Goal: Task Accomplishment & Management: Complete application form

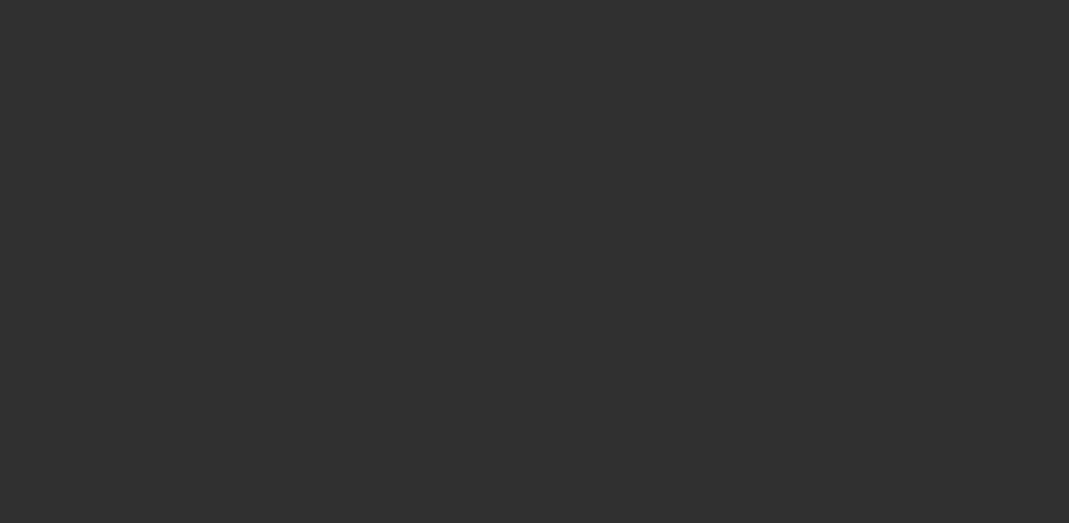
select select "10"
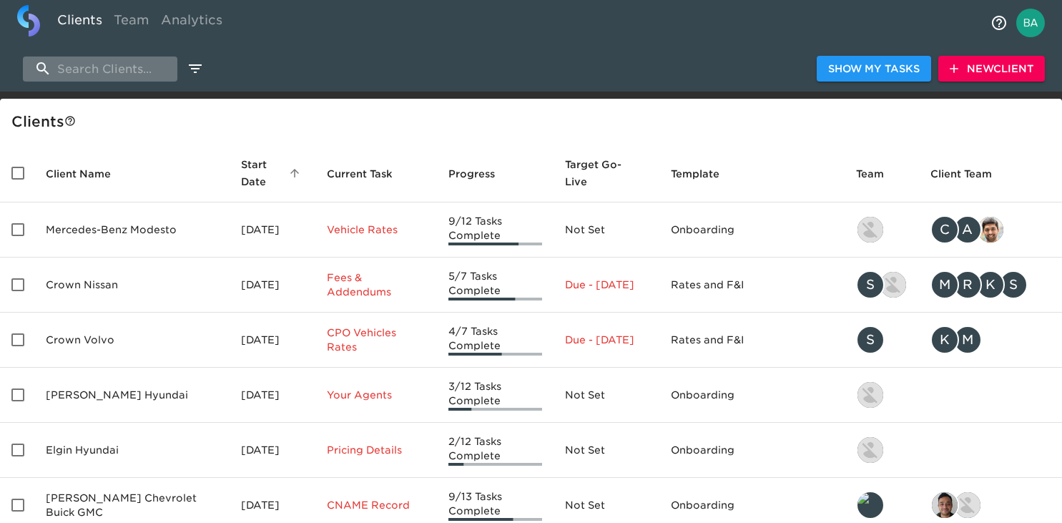
click at [98, 69] on input "search" at bounding box center [100, 68] width 154 height 25
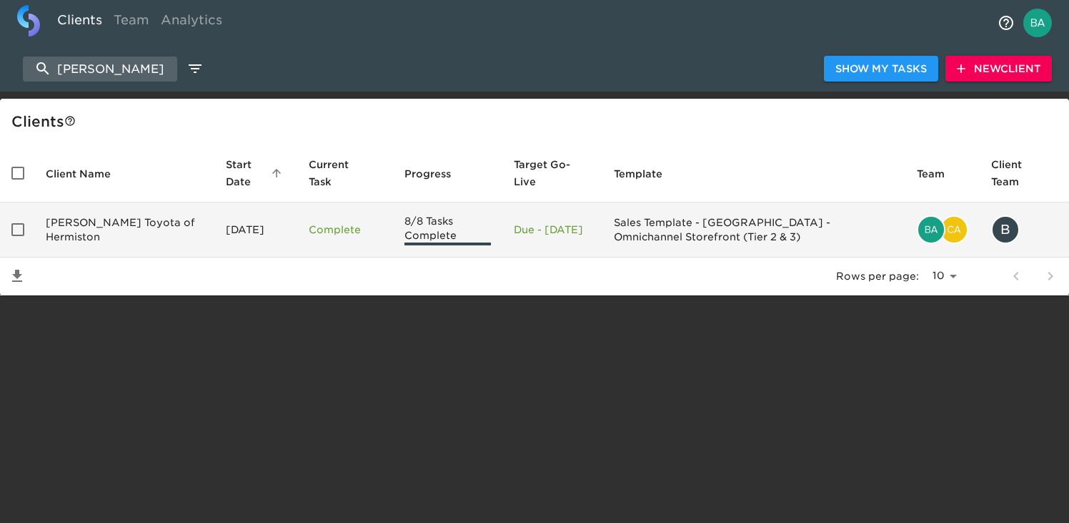
type input "[PERSON_NAME]"
click at [106, 226] on td "[PERSON_NAME] Toyota of Hermiston" at bounding box center [124, 229] width 180 height 55
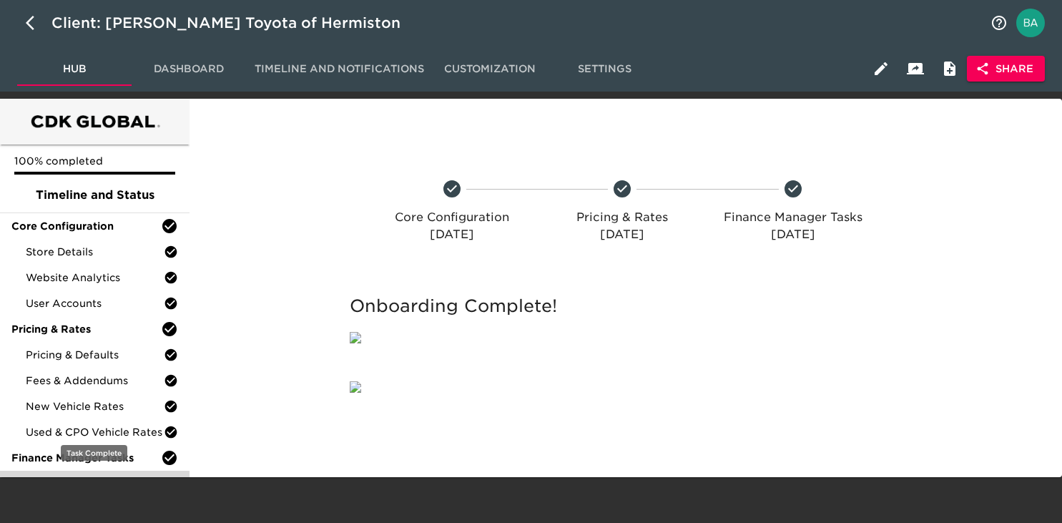
click at [109, 473] on div "Finance Product Menu" at bounding box center [94, 483] width 189 height 26
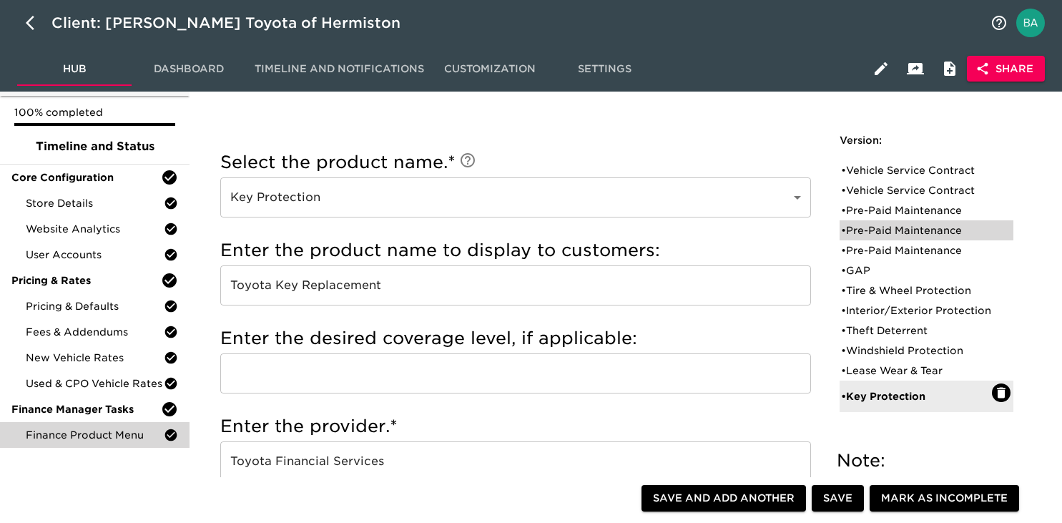
scroll to position [54, 0]
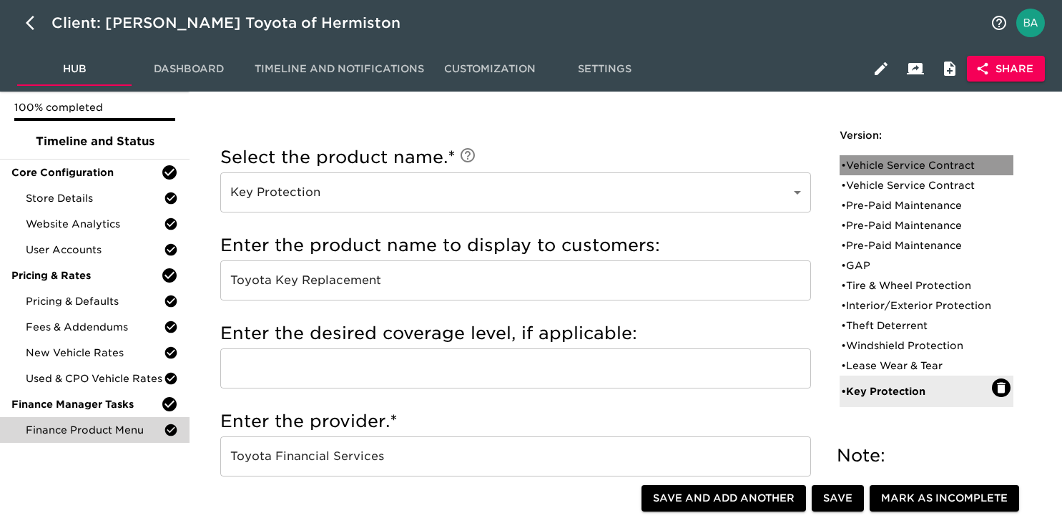
click at [883, 167] on div "• Vehicle Service Contract" at bounding box center [916, 165] width 151 height 14
type input "Vehicle Service Contract"
type input "Toyota Extra Care"
type input "Platinum"
radio input "false"
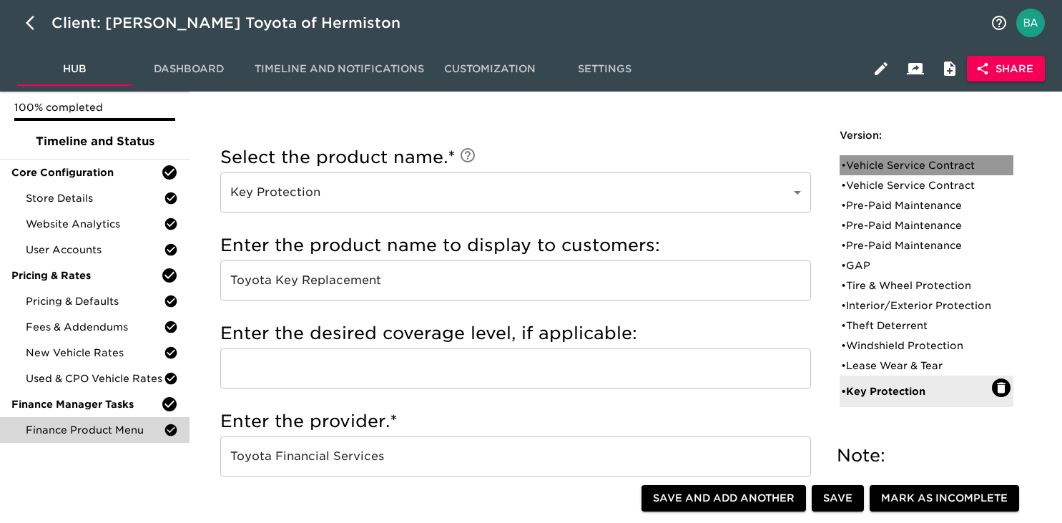
radio input "true"
checkbox input "true"
checkbox input "false"
checkbox input "true"
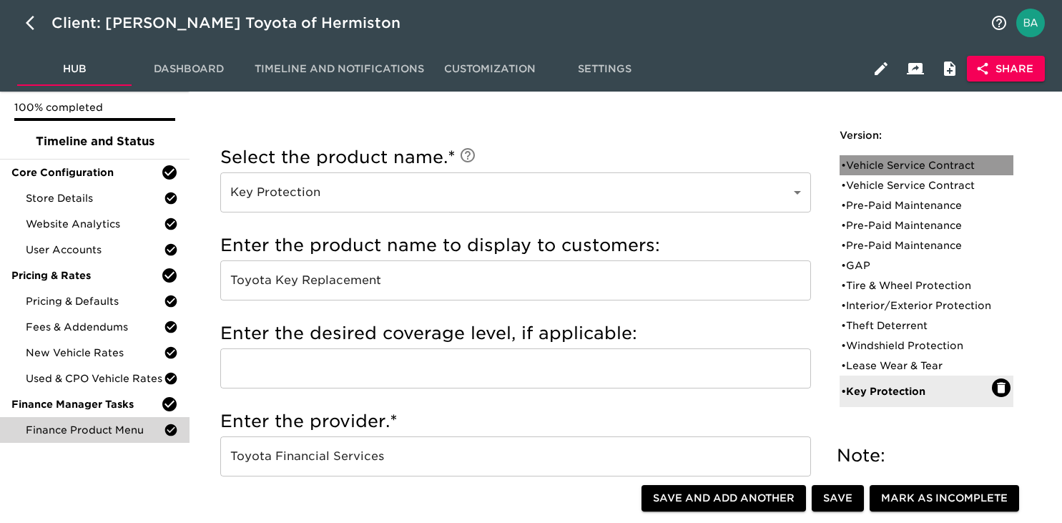
checkbox input "true"
radio input "false"
radio input "true"
type input "36095"
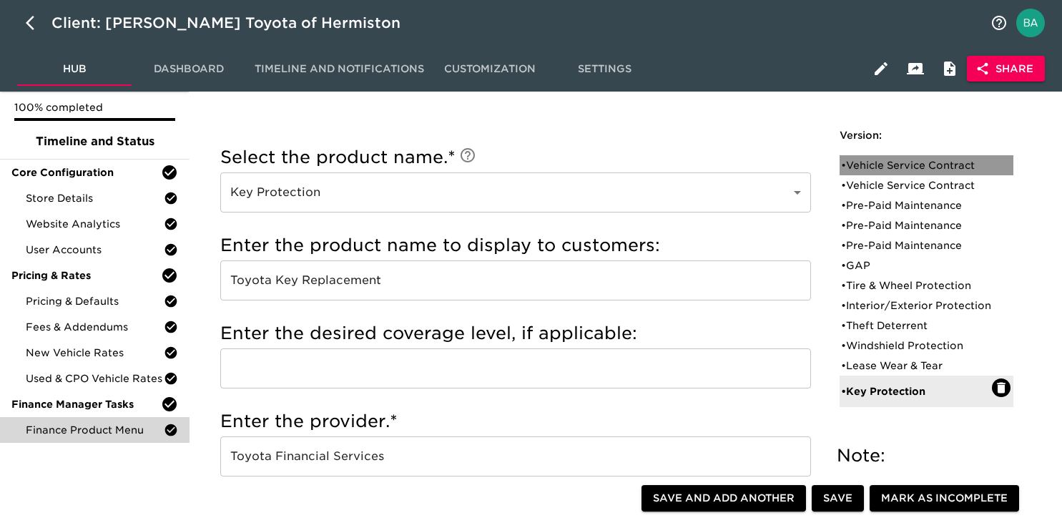
radio input "true"
type input "2500"
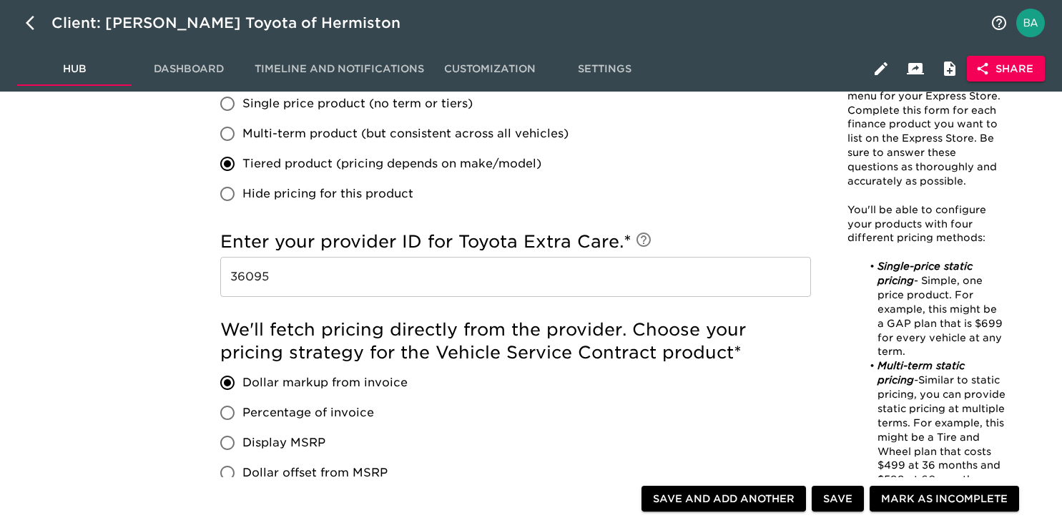
scroll to position [1042, 0]
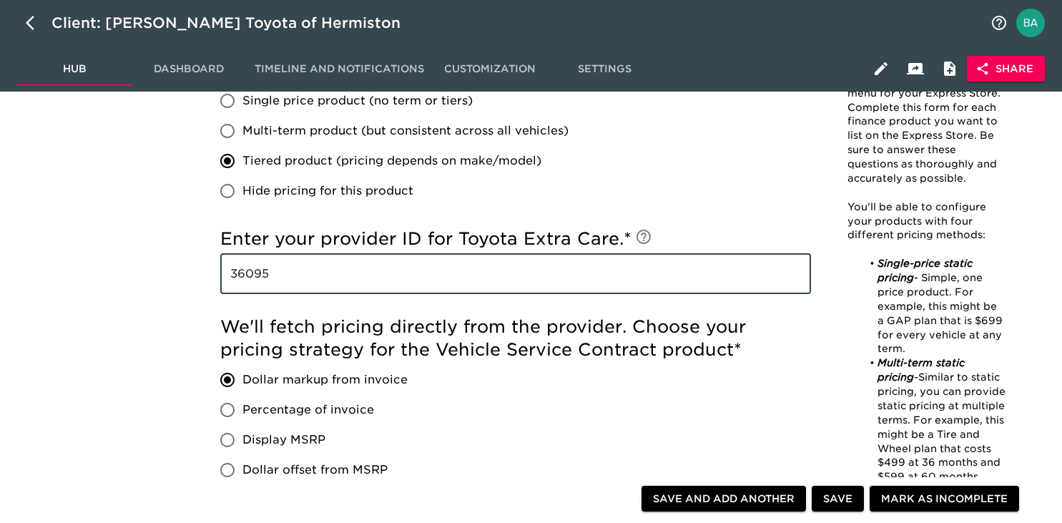
click at [252, 278] on input "36095" at bounding box center [515, 274] width 590 height 40
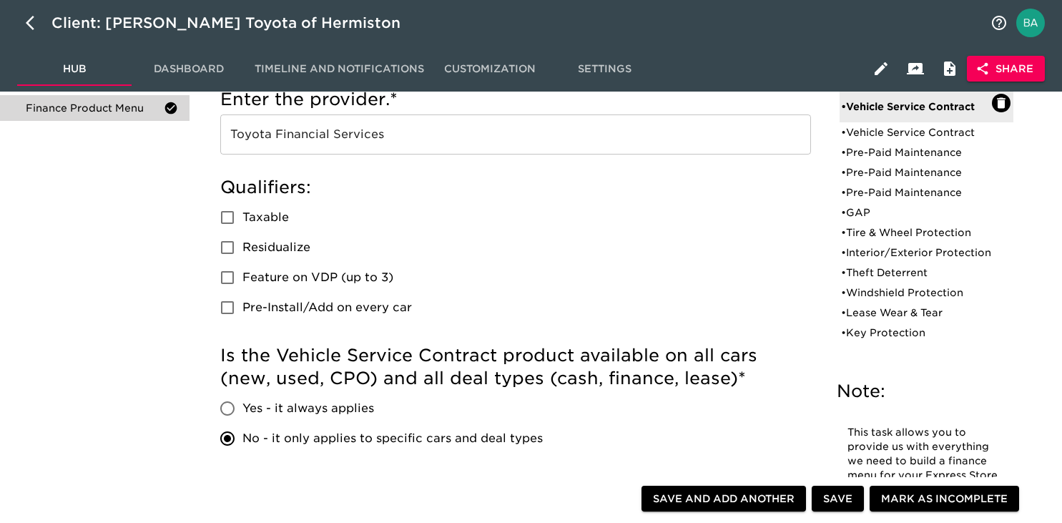
scroll to position [347, 0]
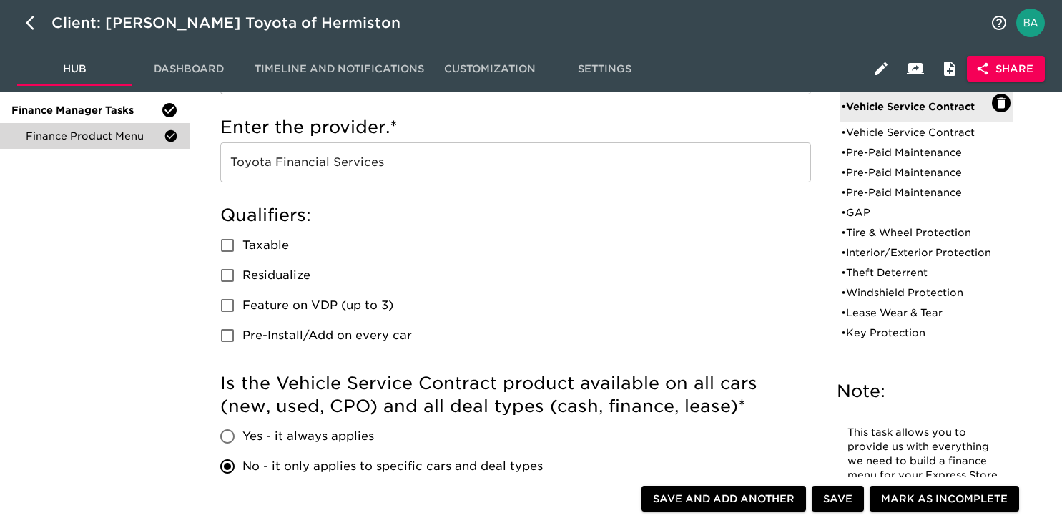
click at [289, 167] on input "Toyota Financial Services" at bounding box center [515, 162] width 590 height 40
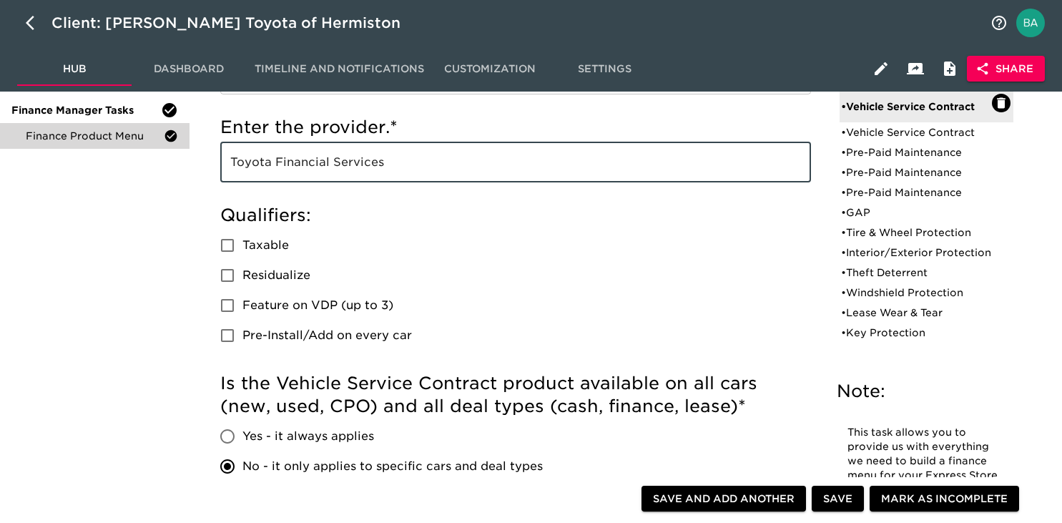
click at [289, 167] on input "Toyota Financial Services" at bounding box center [515, 162] width 590 height 40
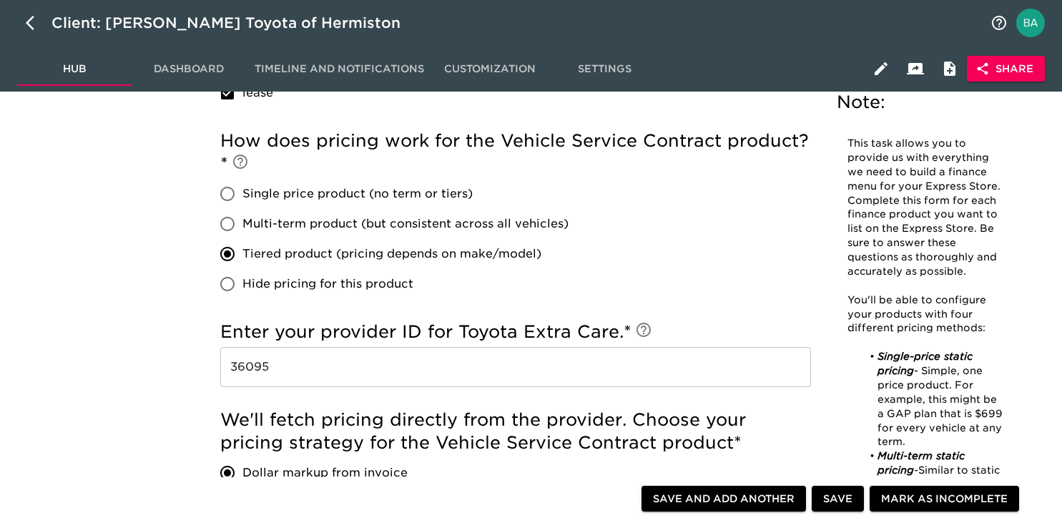
scroll to position [992, 0]
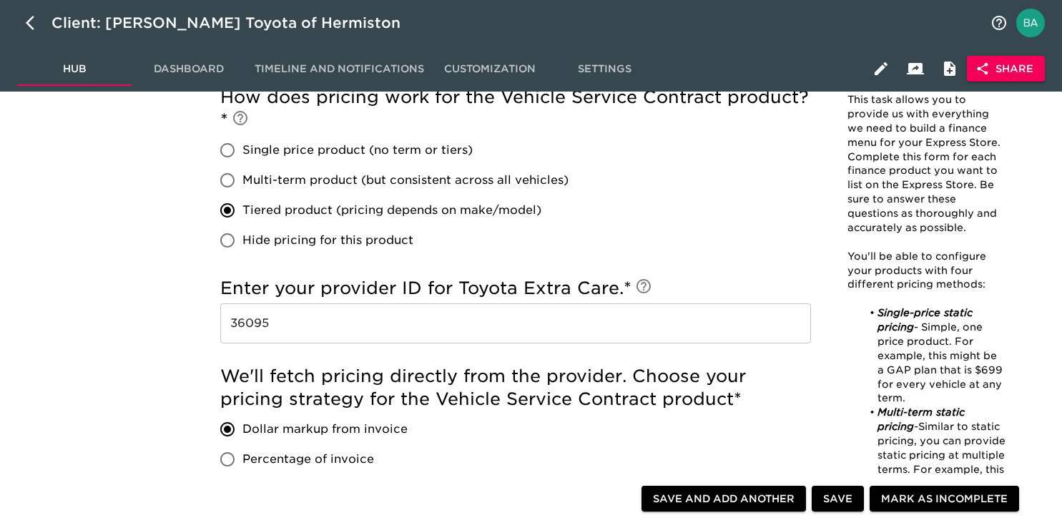
click at [253, 331] on input "36095" at bounding box center [515, 323] width 590 height 40
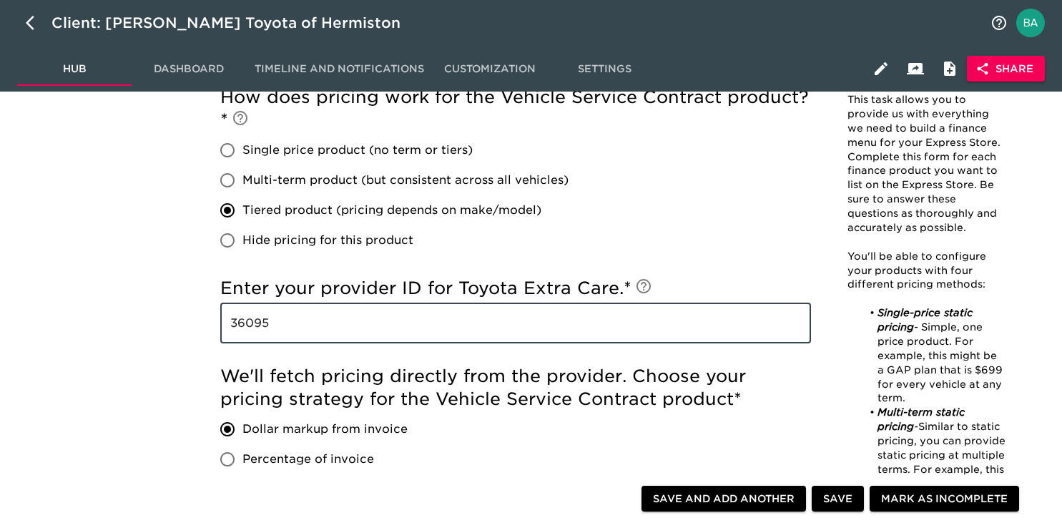
click at [253, 331] on input "36095" at bounding box center [515, 323] width 590 height 40
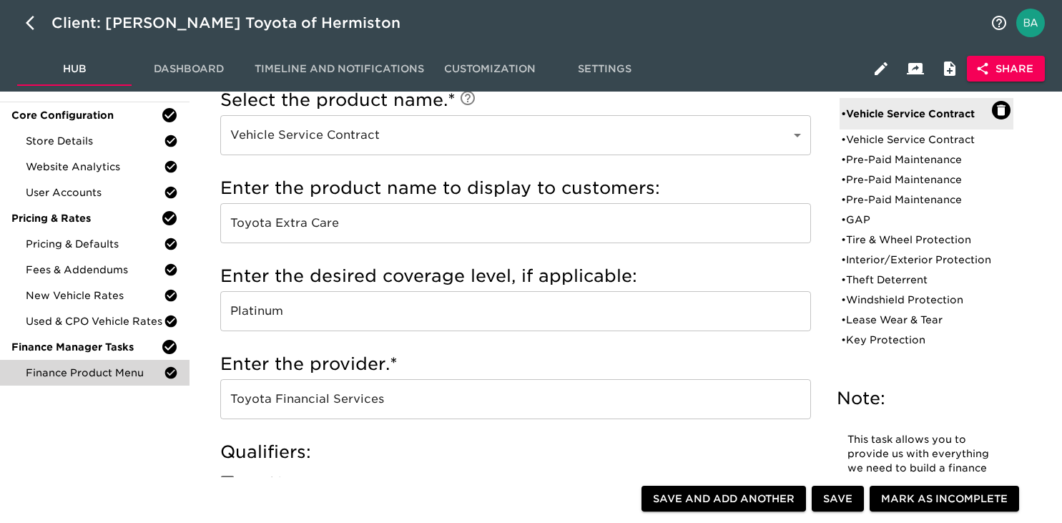
scroll to position [0, 0]
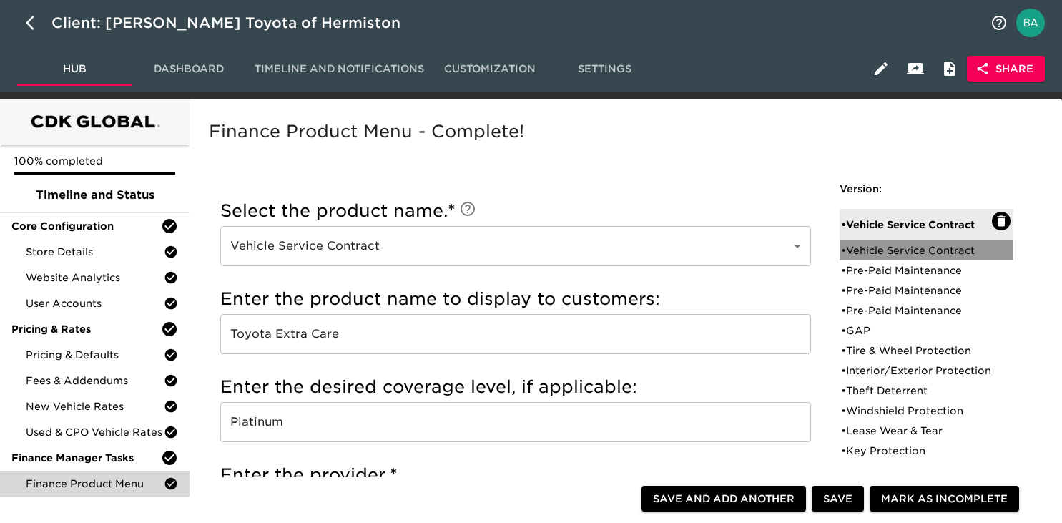
click at [909, 251] on div "• Vehicle Service Contract" at bounding box center [916, 250] width 151 height 14
type input "EG Assurance"
type input "Premiere Flex"
type input "Ethos Group"
radio input "true"
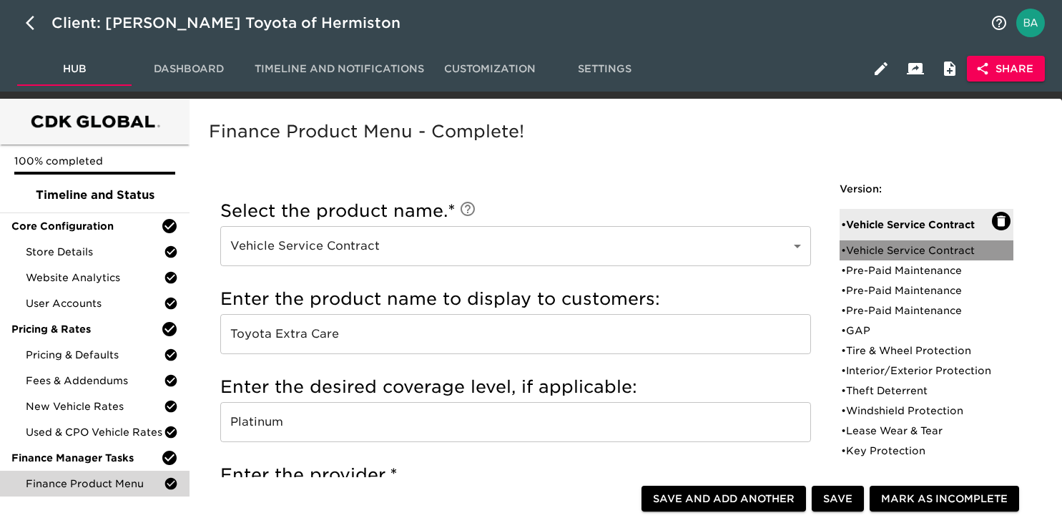
checkbox input "false"
checkbox input "true"
checkbox input "false"
checkbox input "true"
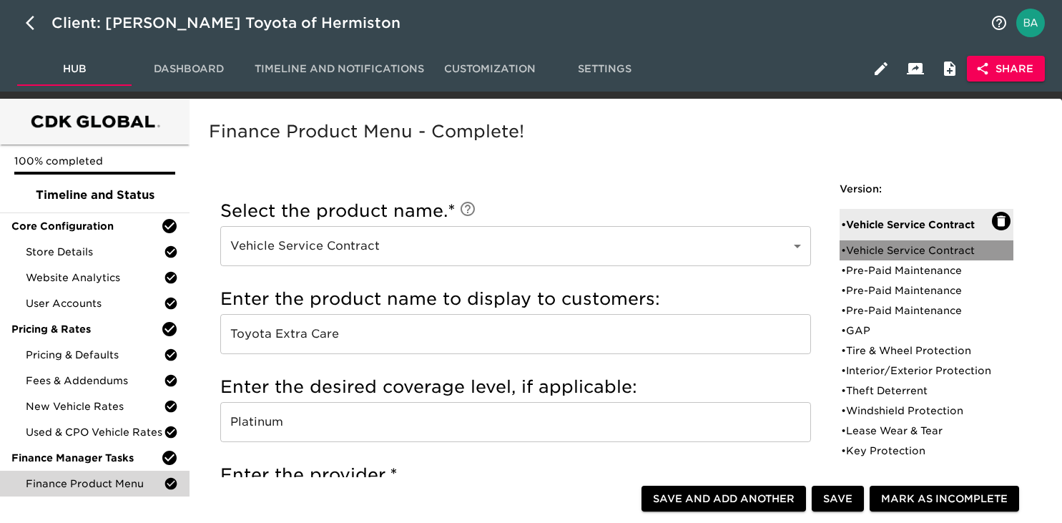
checkbox input "false"
radio input "true"
type input "18916"
radio input "true"
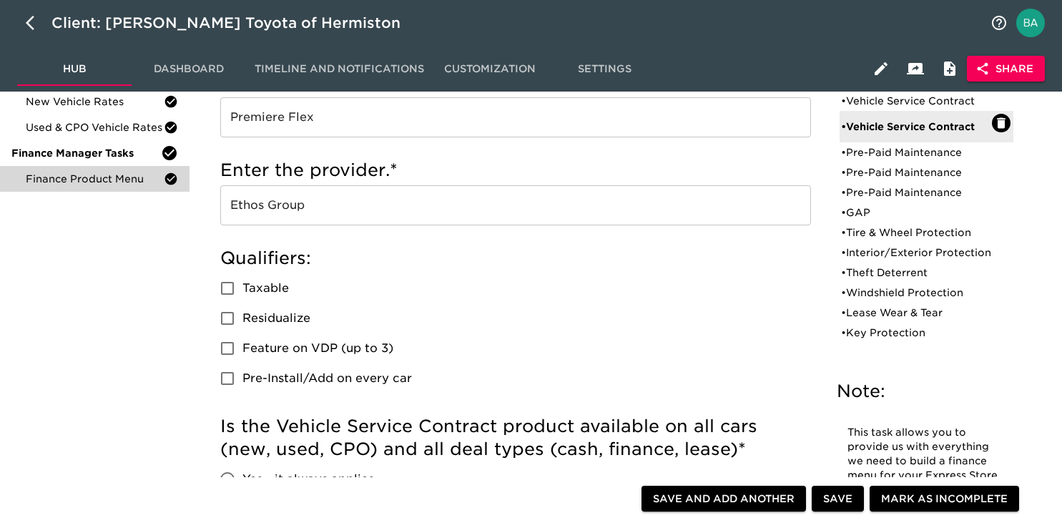
scroll to position [293, 0]
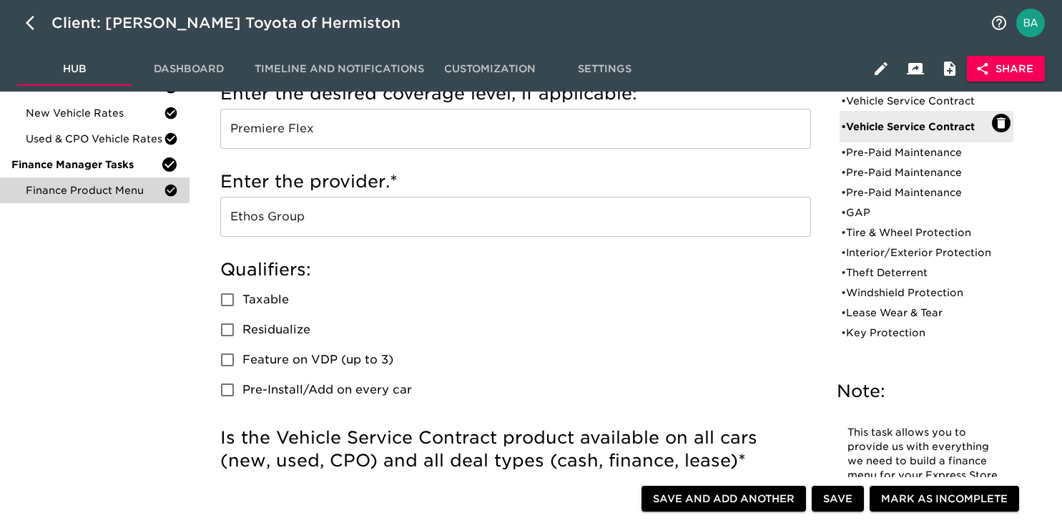
click at [280, 220] on input "Ethos Group" at bounding box center [515, 217] width 590 height 40
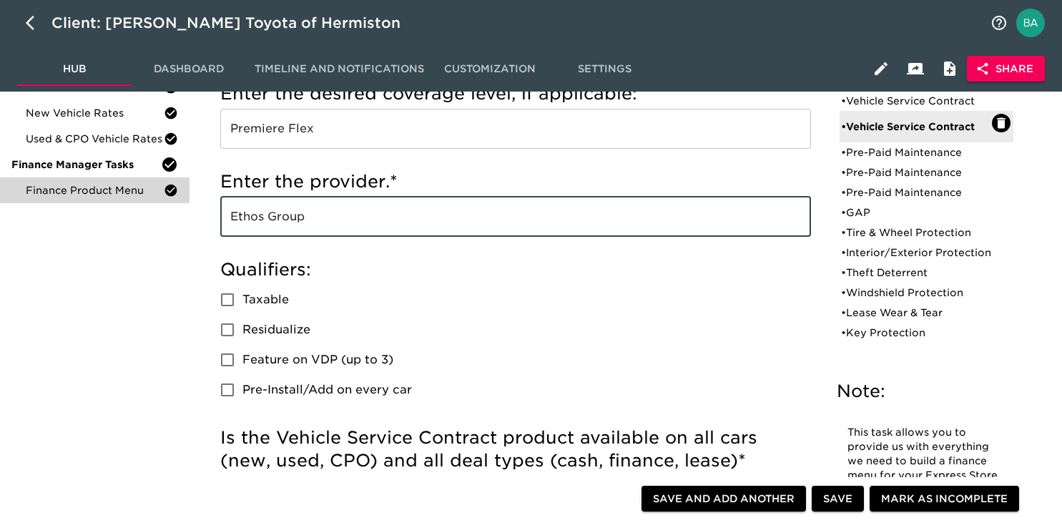
click at [280, 220] on input "Ethos Group" at bounding box center [515, 217] width 590 height 40
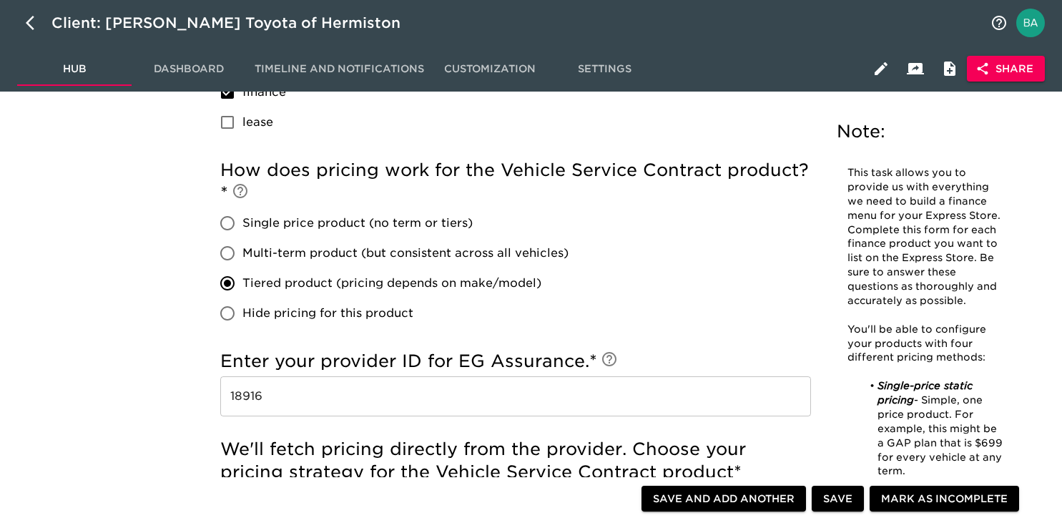
scroll to position [936, 0]
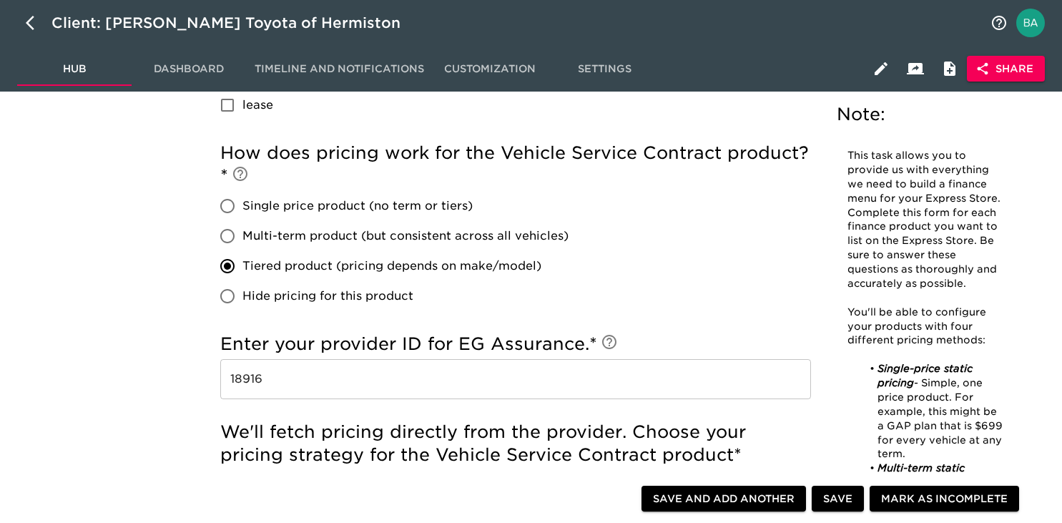
click at [244, 377] on input "18916" at bounding box center [515, 379] width 590 height 40
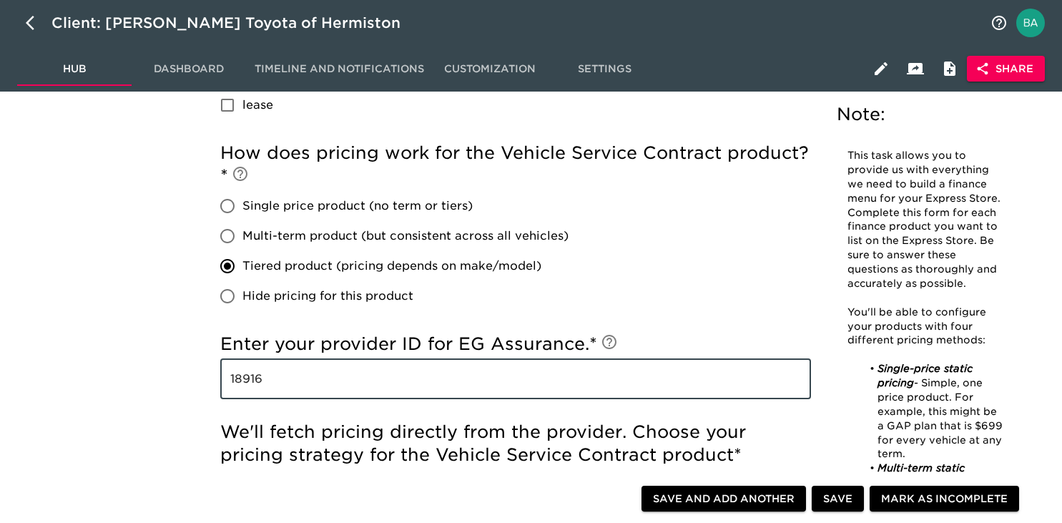
click at [244, 377] on input "18916" at bounding box center [515, 379] width 590 height 40
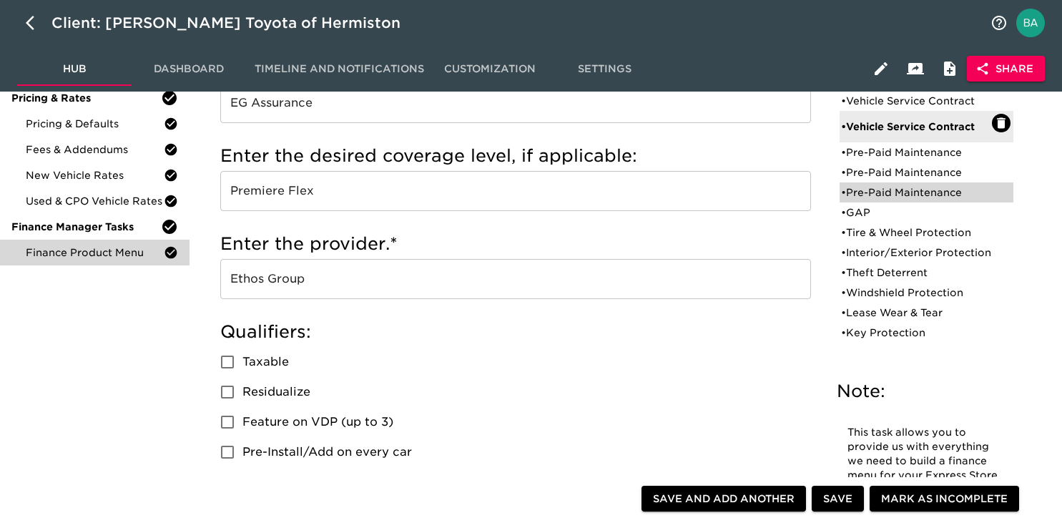
scroll to position [207, 0]
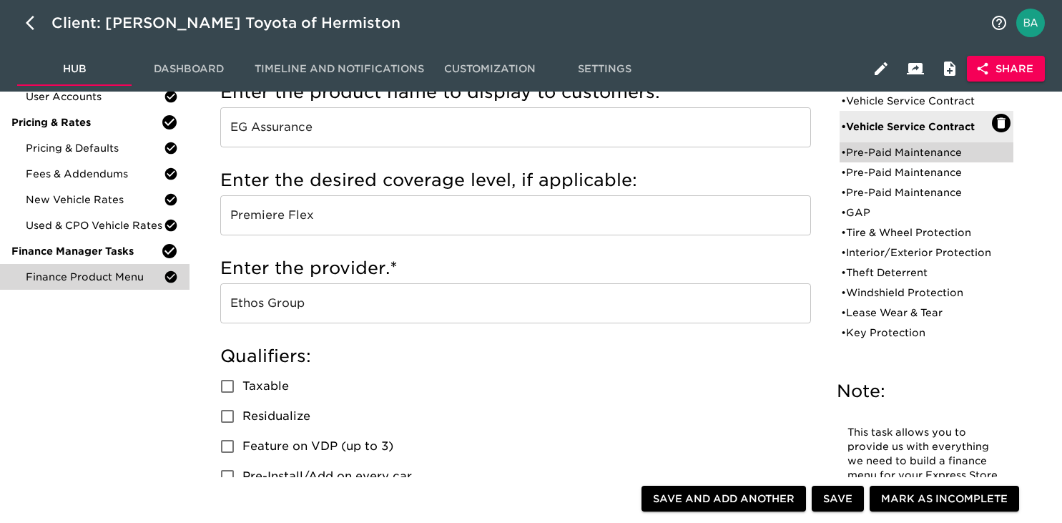
click at [860, 157] on div "• Pre-Paid Maintenance" at bounding box center [916, 152] width 151 height 14
type input "Pre-Paid Maintenance"
type input "Toyota Care Plus"
type input "60 mos / 55,000 miles"
type input "Toyota Financial Services"
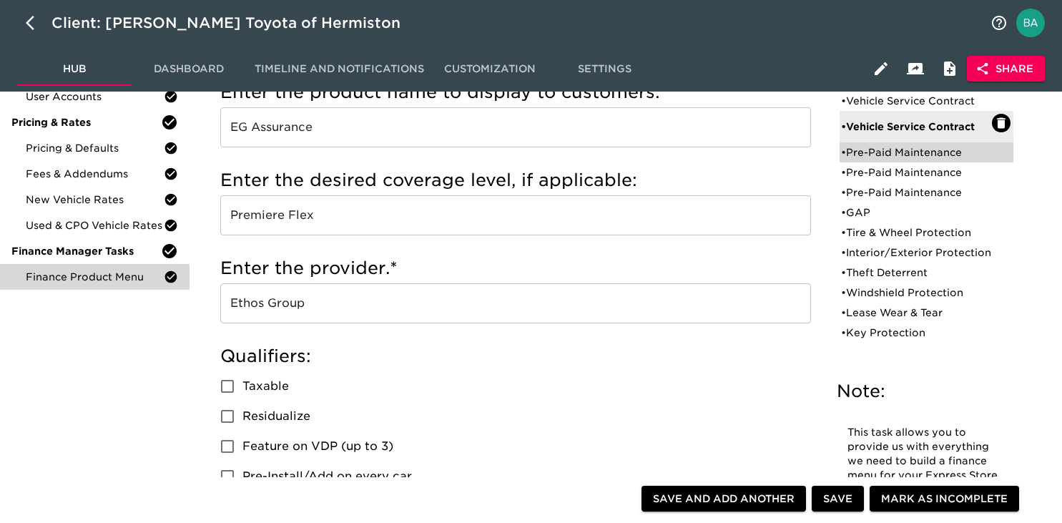
radio input "true"
checkbox input "true"
checkbox input "false"
checkbox input "true"
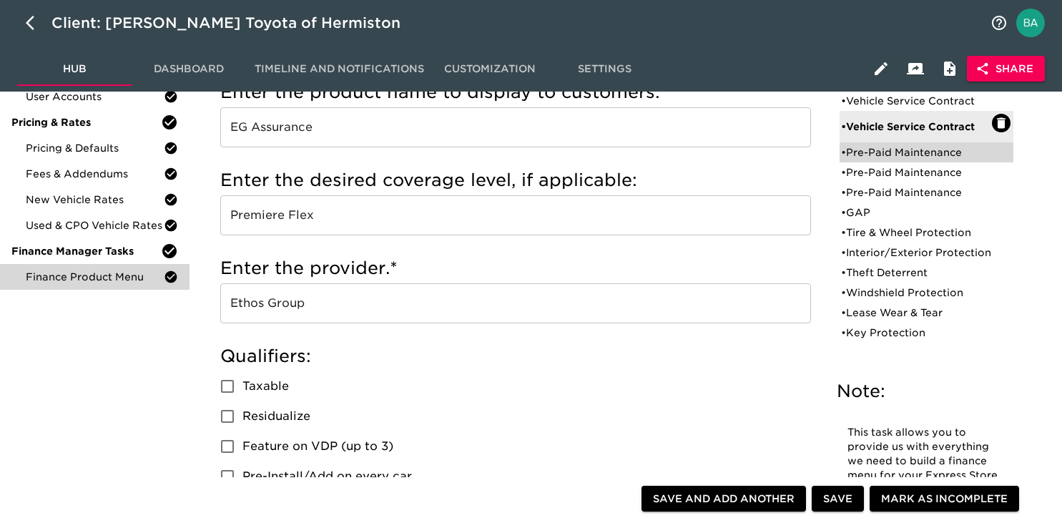
checkbox input "true"
radio input "true"
type input "36095"
radio input "true"
type input "250"
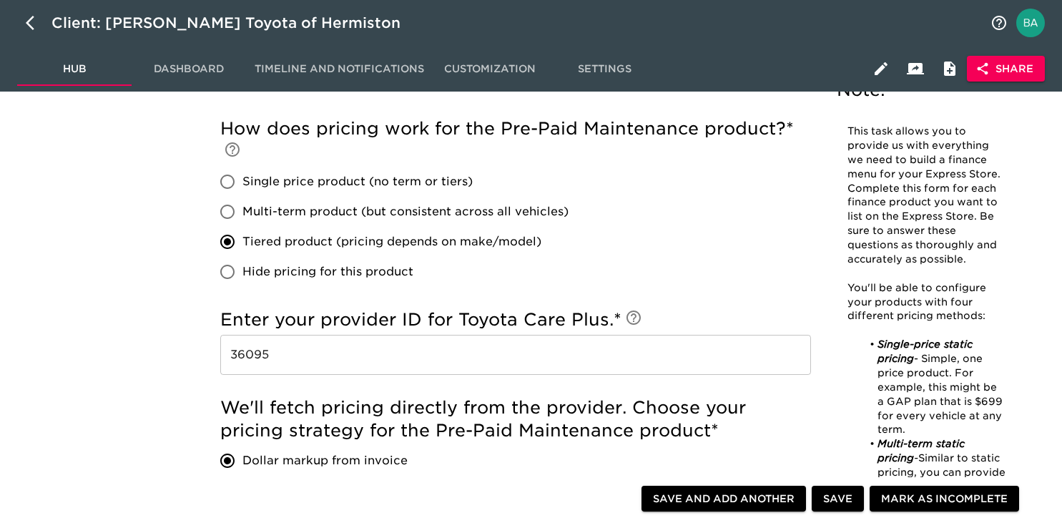
scroll to position [975, 0]
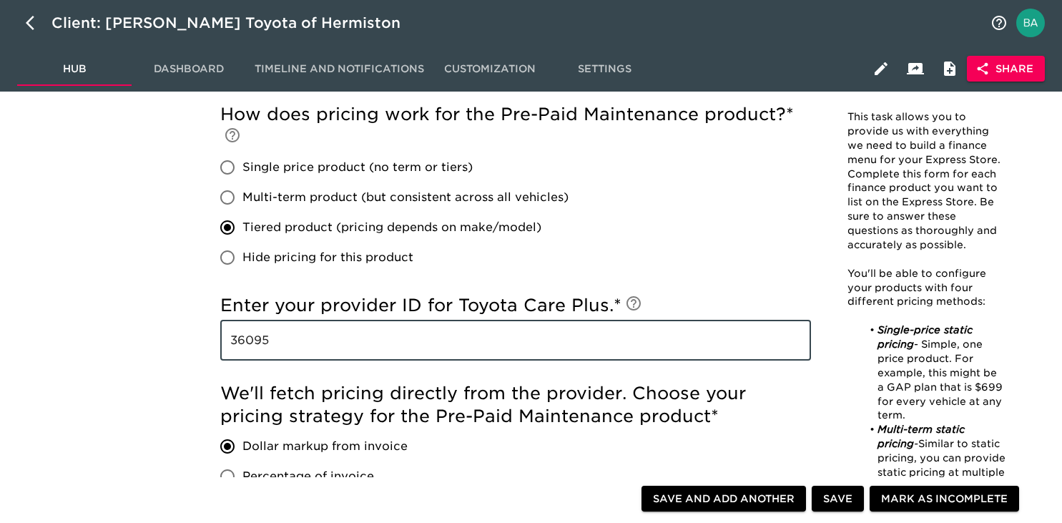
click at [252, 345] on input "36095" at bounding box center [515, 340] width 590 height 40
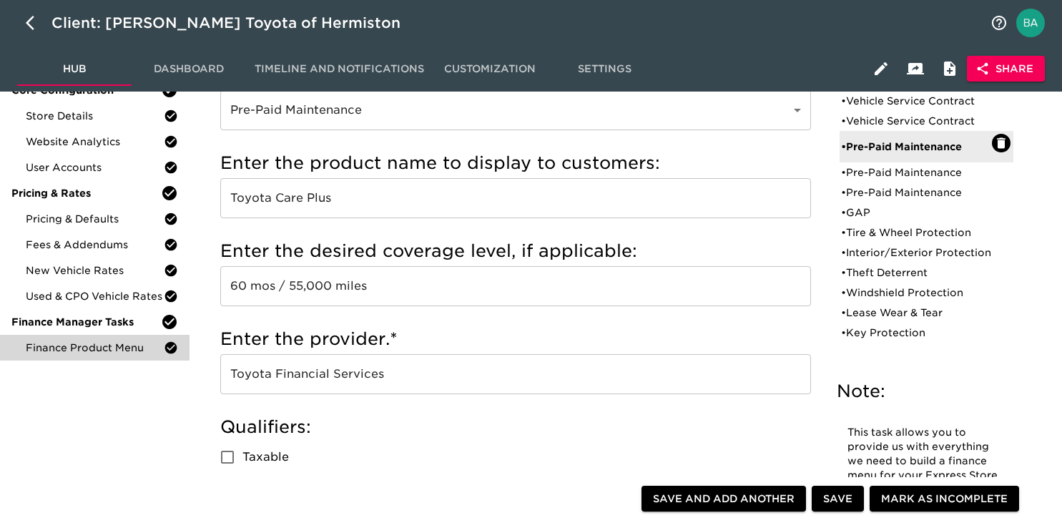
scroll to position [0, 0]
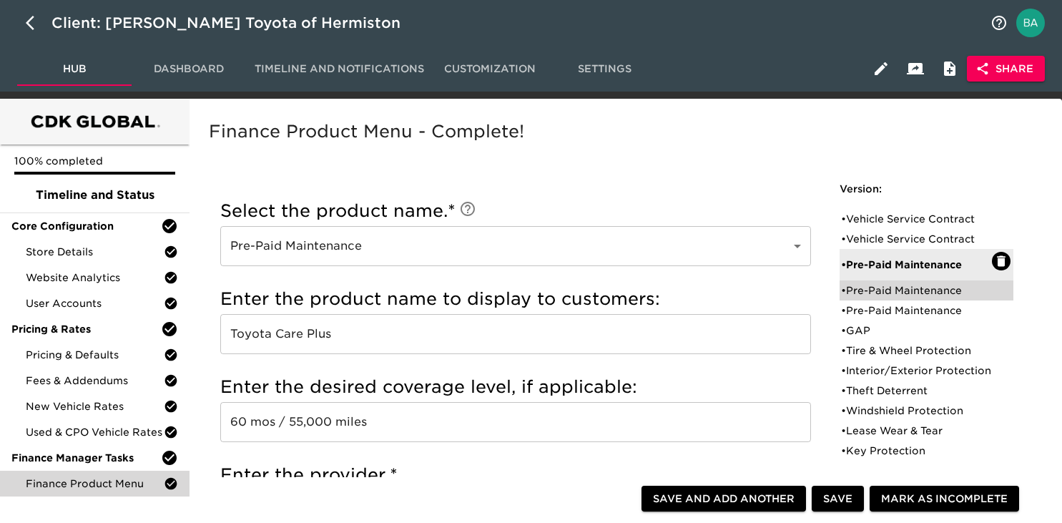
click at [870, 293] on div "• Pre-Paid Maintenance" at bounding box center [916, 290] width 151 height 14
type input "Toyota Auto Care"
type input "48 mos / 55,000 miles"
radio input "true"
checkbox input "false"
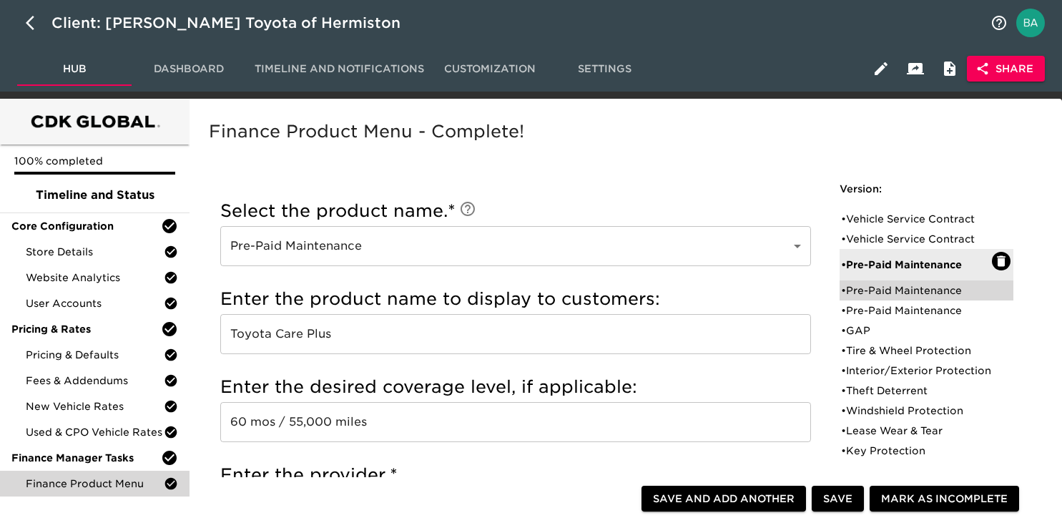
checkbox input "true"
checkbox input "false"
radio input "true"
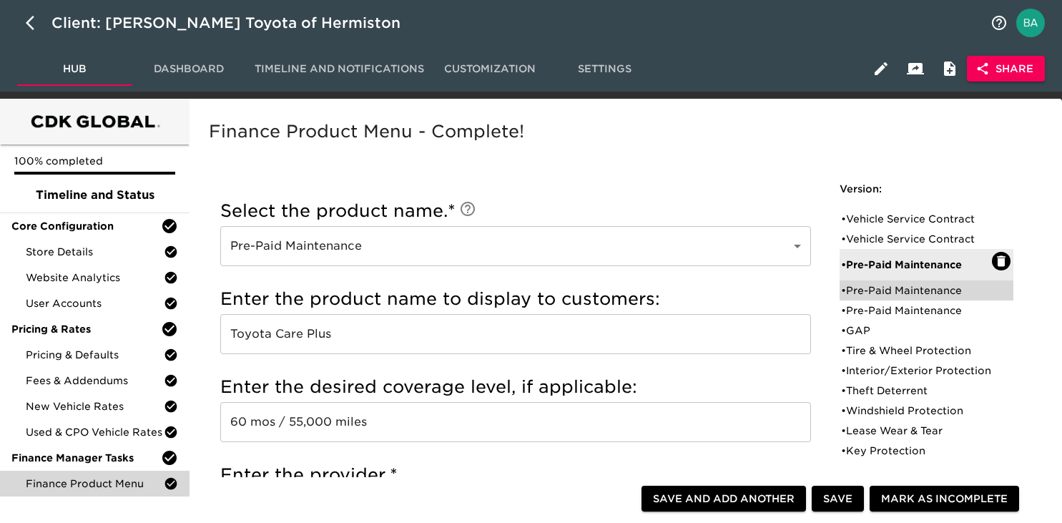
radio input "true"
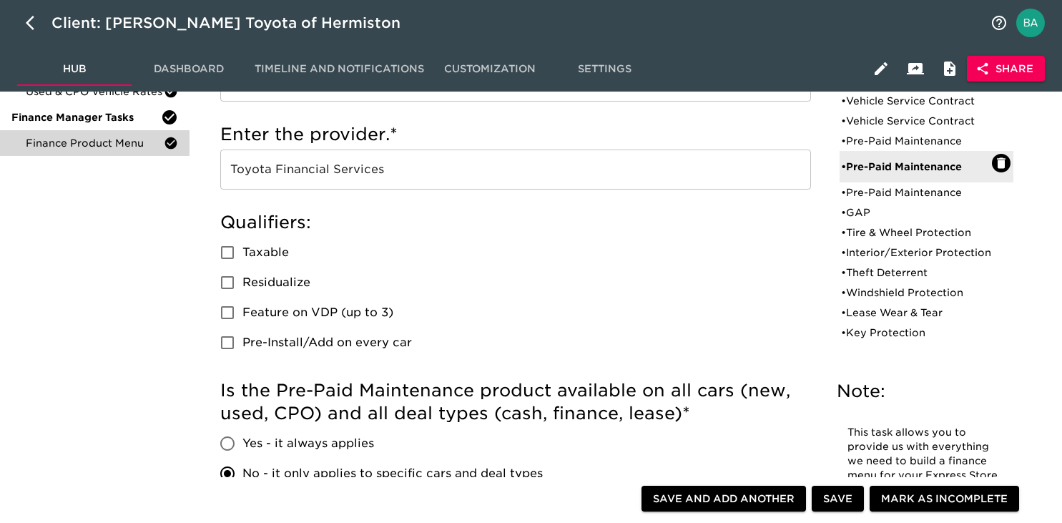
scroll to position [330, 0]
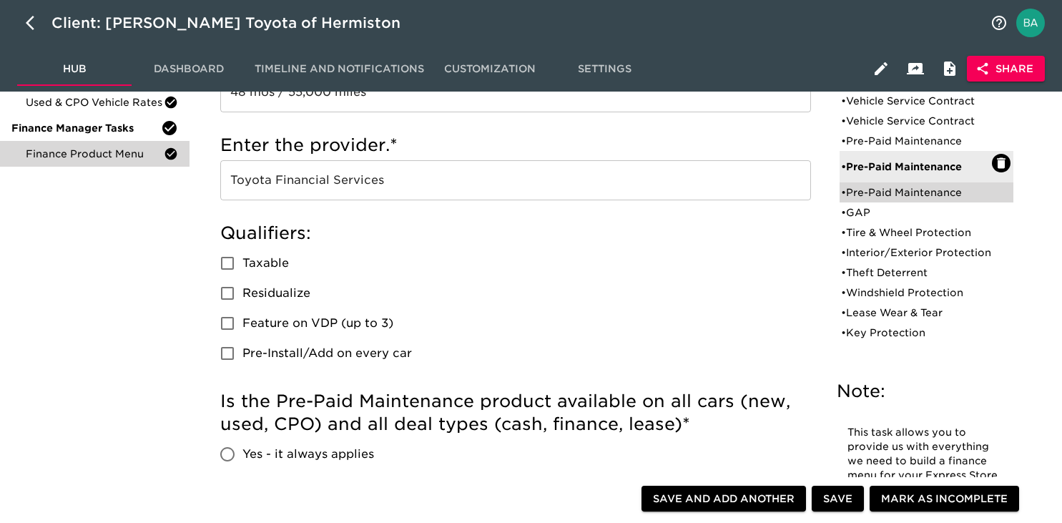
click at [877, 194] on div "• Pre-Paid Maintenance" at bounding box center [916, 192] width 151 height 14
type input "EG Assurance"
type input "Ethos Maintenance"
type input "Ethos Group"
radio input "true"
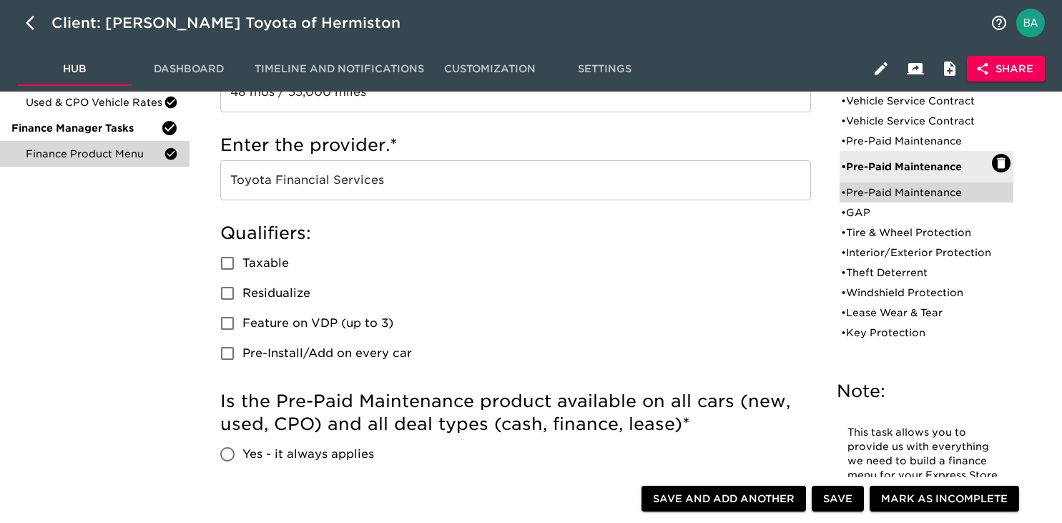
checkbox input "true"
radio input "true"
type input "18916"
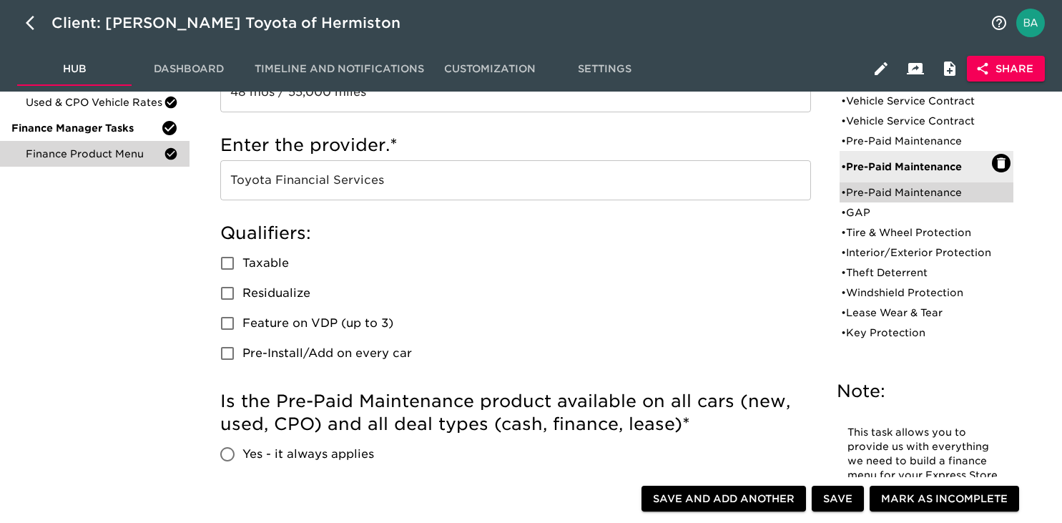
radio input "true"
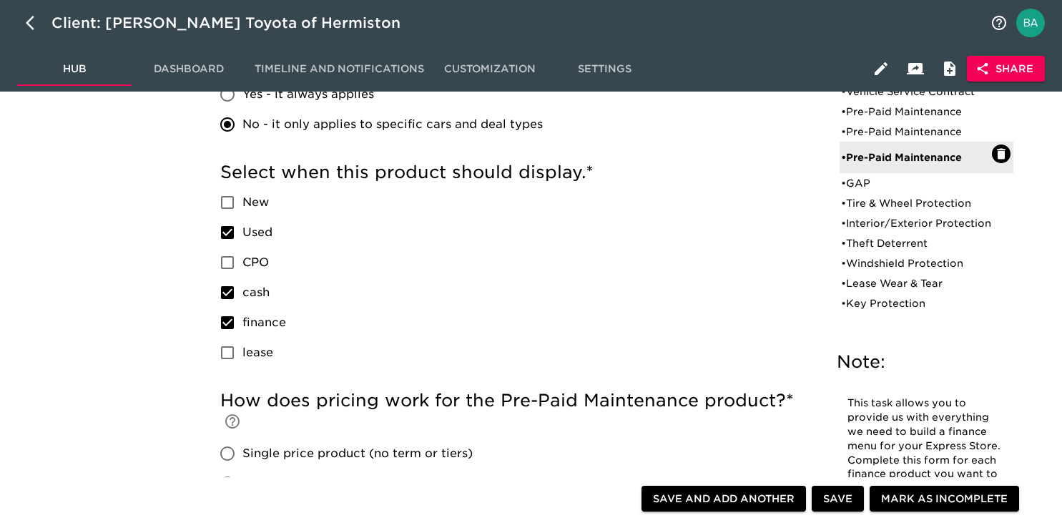
scroll to position [638, 0]
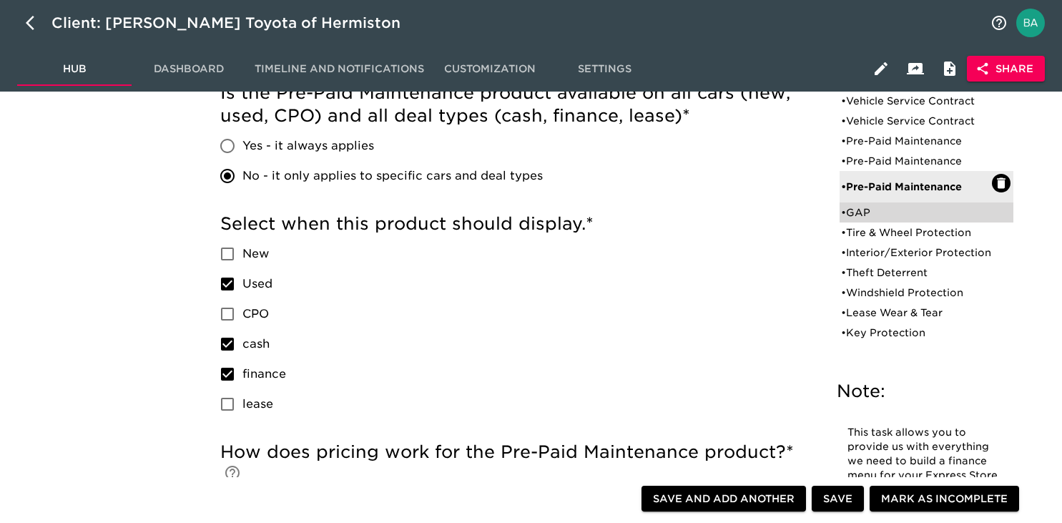
click at [861, 212] on div "• GAP" at bounding box center [916, 212] width 151 height 14
type input "GAP"
type input "Toyota Guaranteed Auto Protection Program"
type input "Toyota Financial Services"
radio input "true"
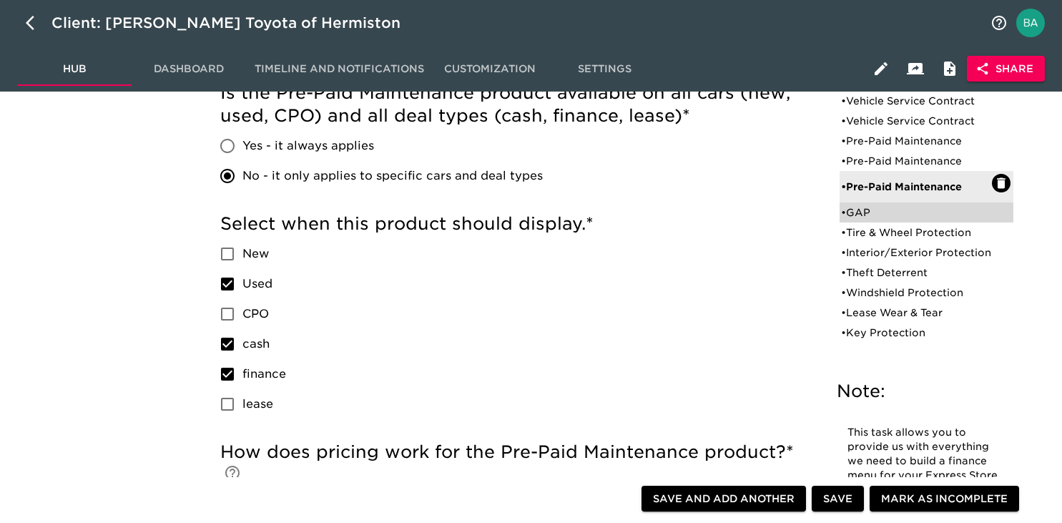
checkbox input "true"
checkbox input "false"
checkbox input "true"
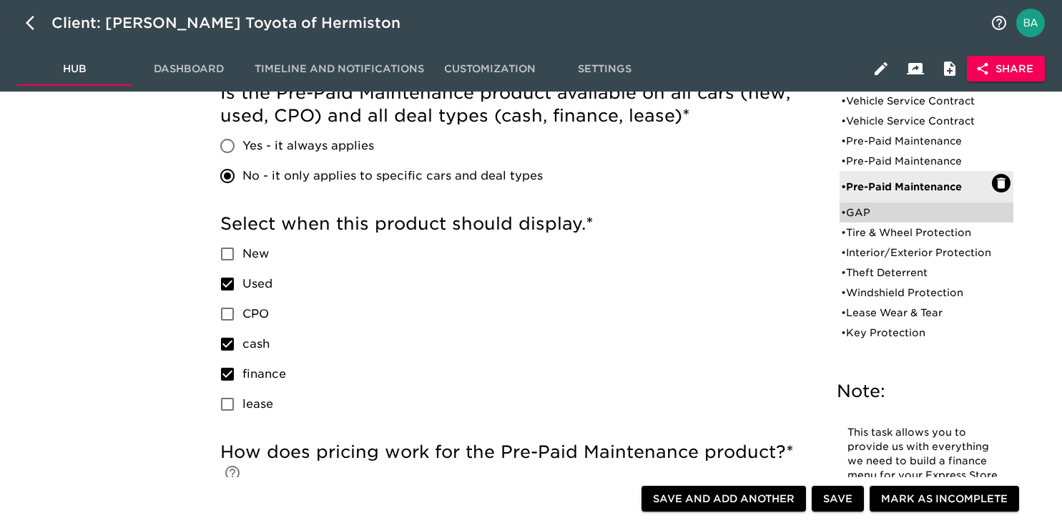
checkbox input "true"
radio input "true"
radio input "false"
type input "1195"
radio input "false"
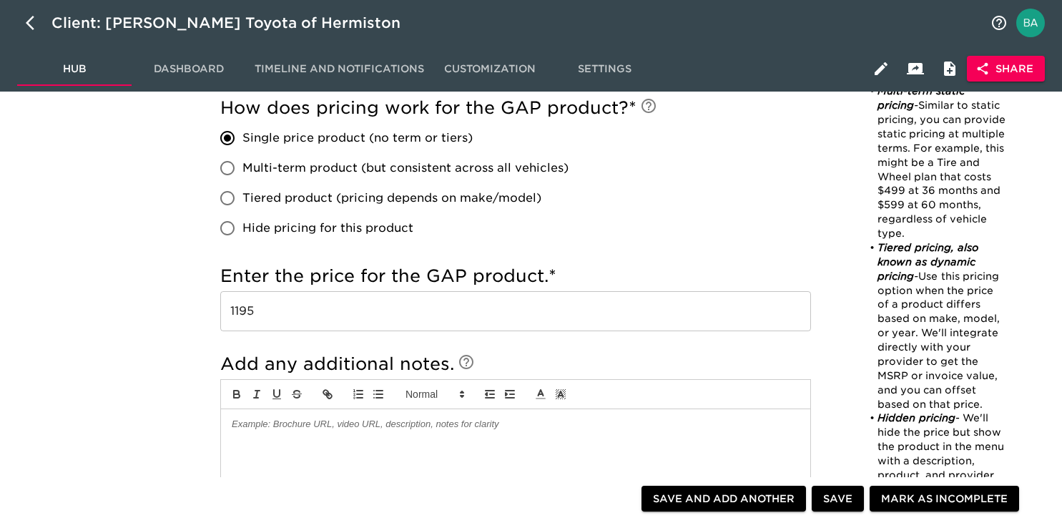
scroll to position [992, 0]
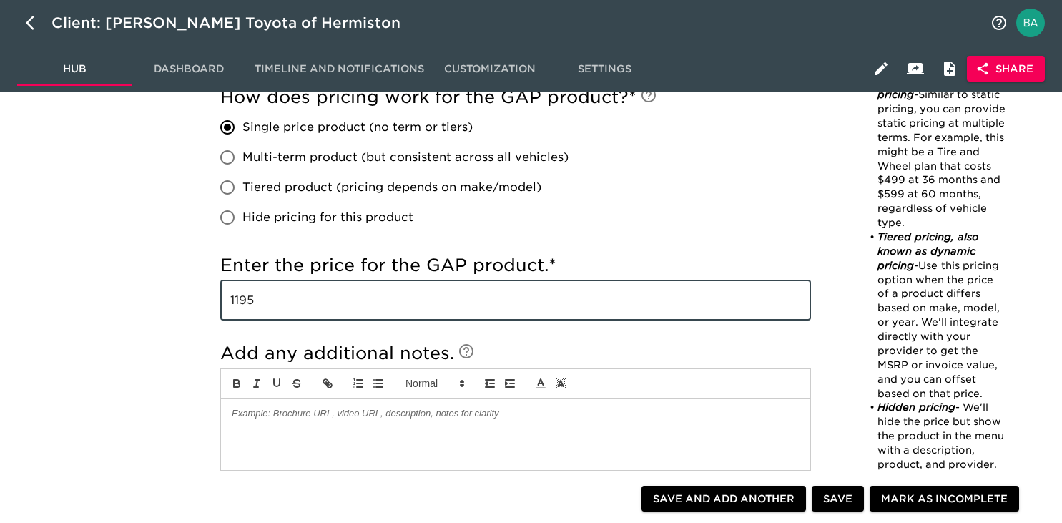
click at [242, 305] on input "1195" at bounding box center [515, 300] width 590 height 40
click at [846, 270] on div "This task allows you to provide us with everything we need to build a finance m…" at bounding box center [925, 124] width 179 height 742
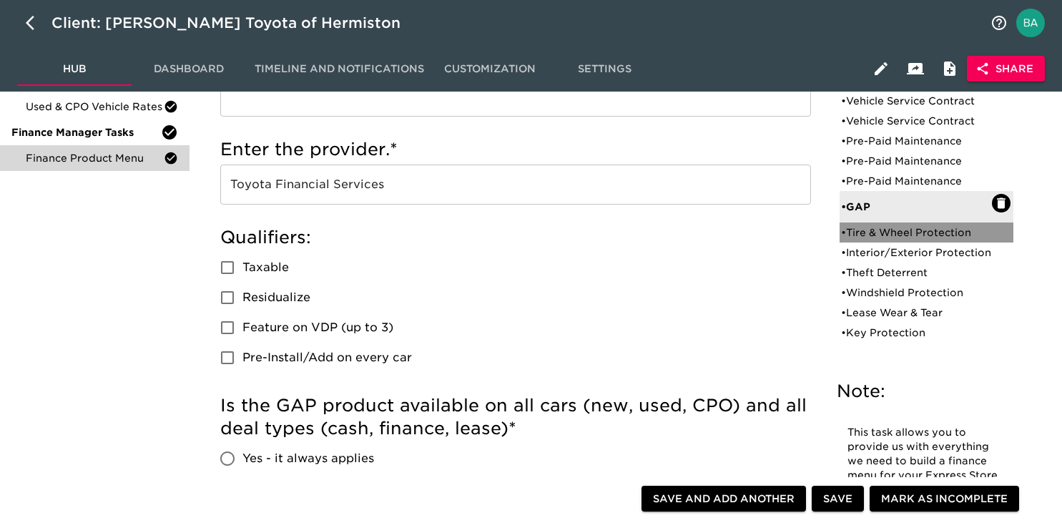
click at [866, 225] on div "• Tire & Wheel Protection" at bounding box center [916, 232] width 151 height 14
type input "Tire & Wheel Protection"
type input "EG Assurance Tire & Wheel"
type input "Ethos Group"
radio input "true"
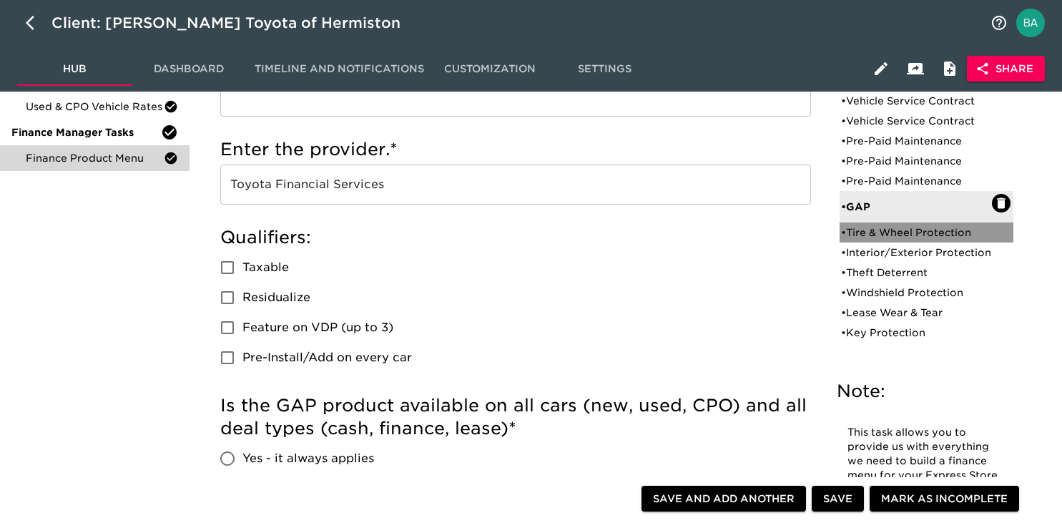
radio input "false"
checkbox input "false"
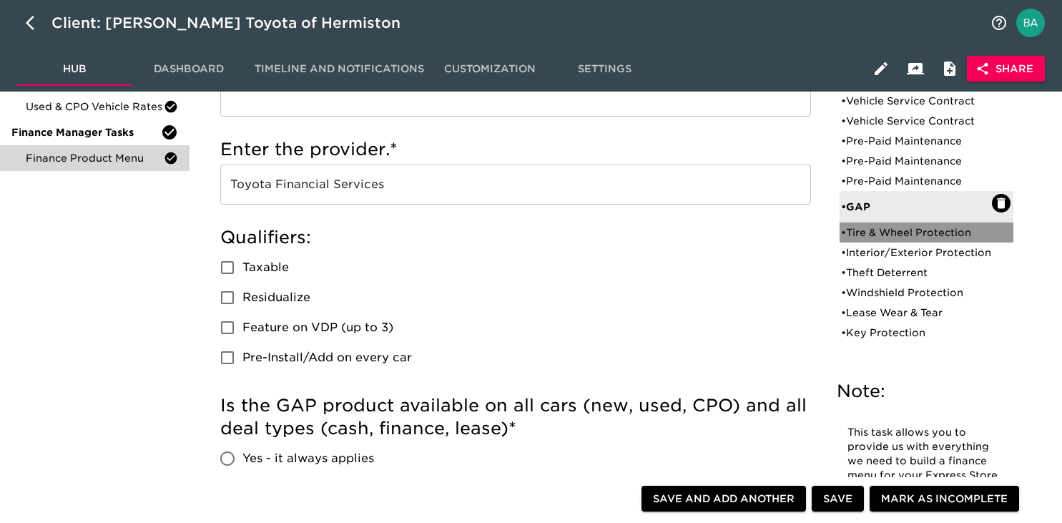
checkbox input "false"
radio input "true"
type input "1367 / 60 months"
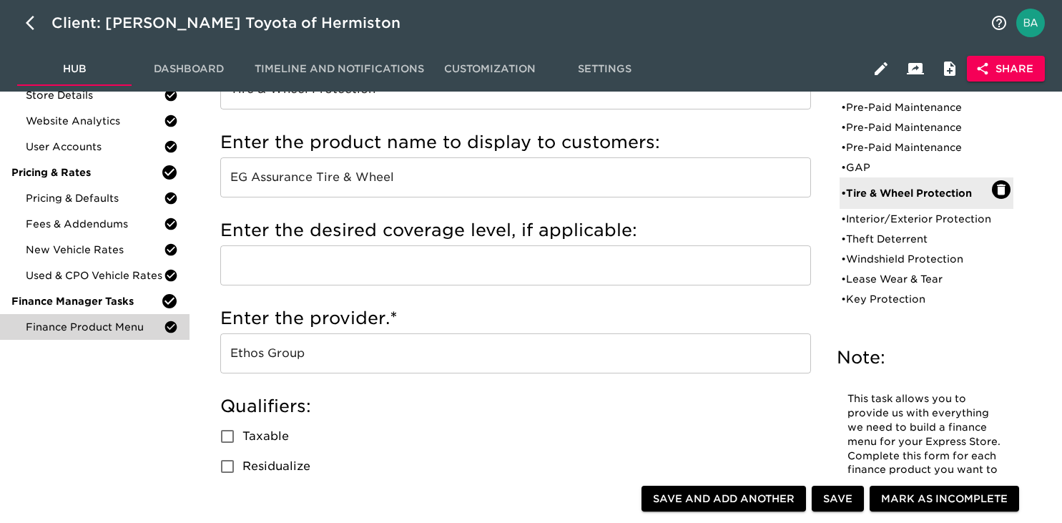
scroll to position [135, 0]
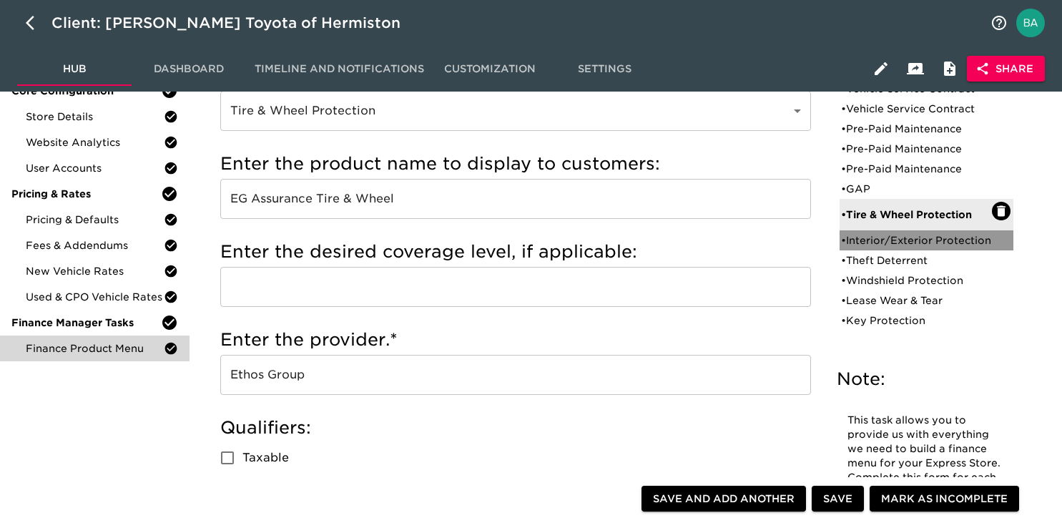
click at [868, 241] on div "• Interior/Exterior Protection" at bounding box center [916, 240] width 151 height 14
type input "Interior/Exterior Protection"
type input "EG Repel"
radio input "true"
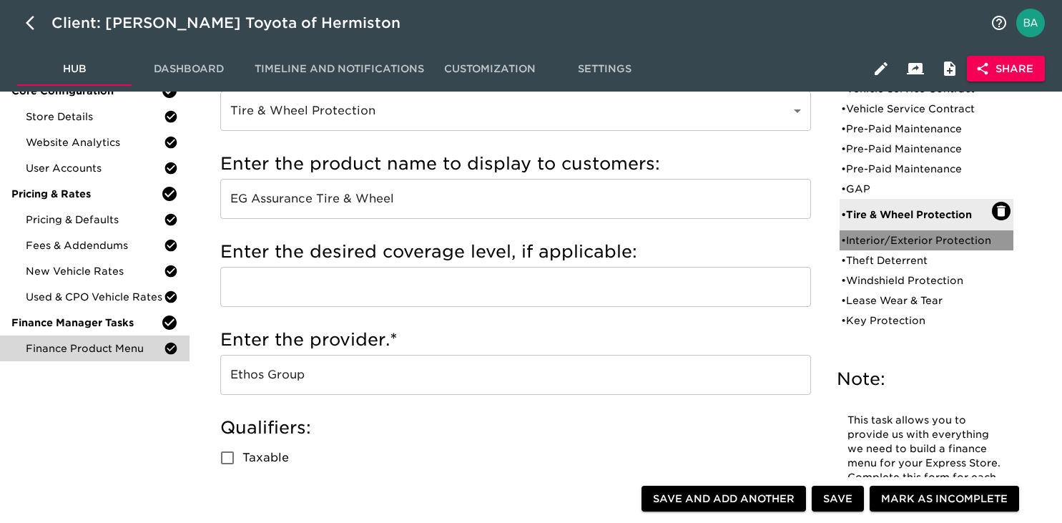
type input "1299 / 60 months"
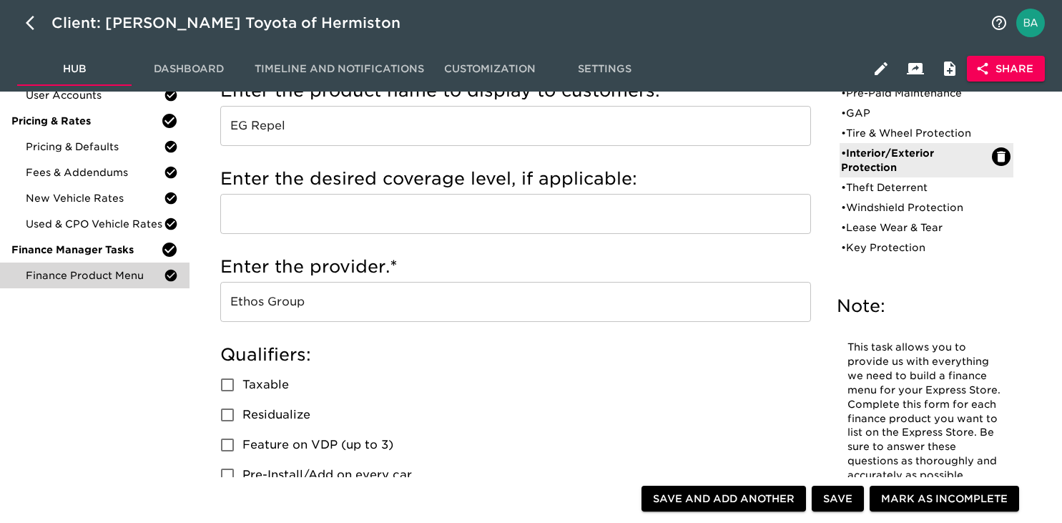
scroll to position [204, 0]
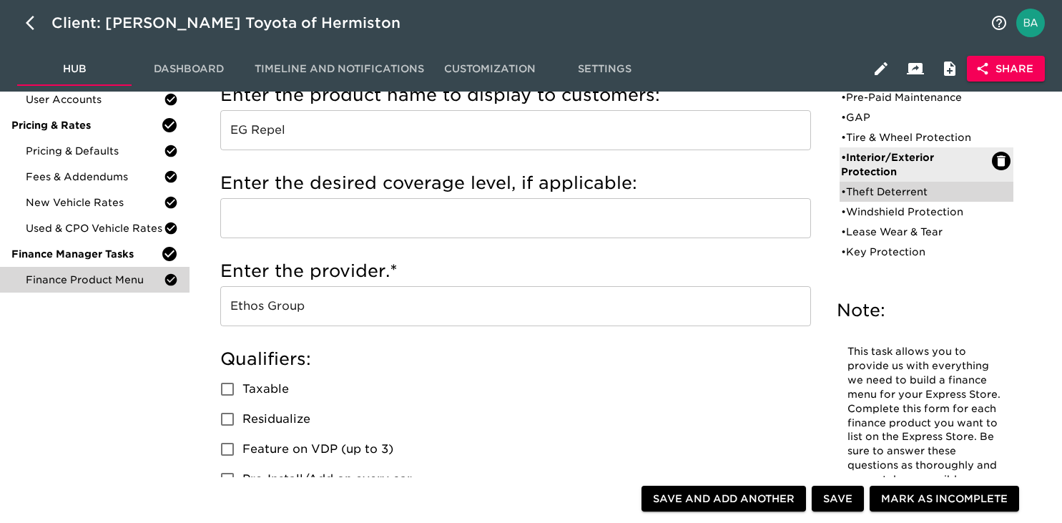
click at [870, 194] on div "• Theft Deterrent" at bounding box center [916, 191] width 151 height 14
type input "Theft Deterrent"
type input "Ethos Data Dots"
radio input "true"
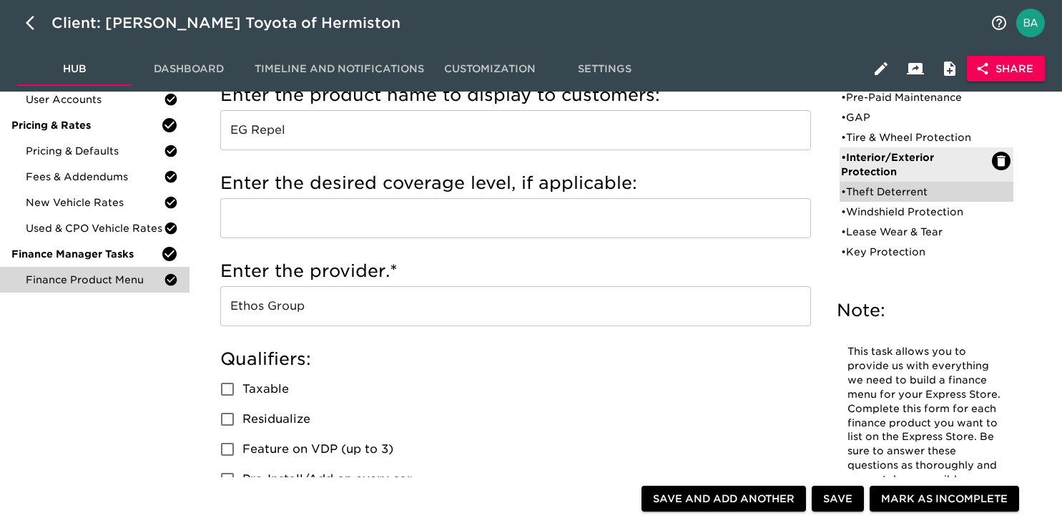
type input "599 / 60 months"
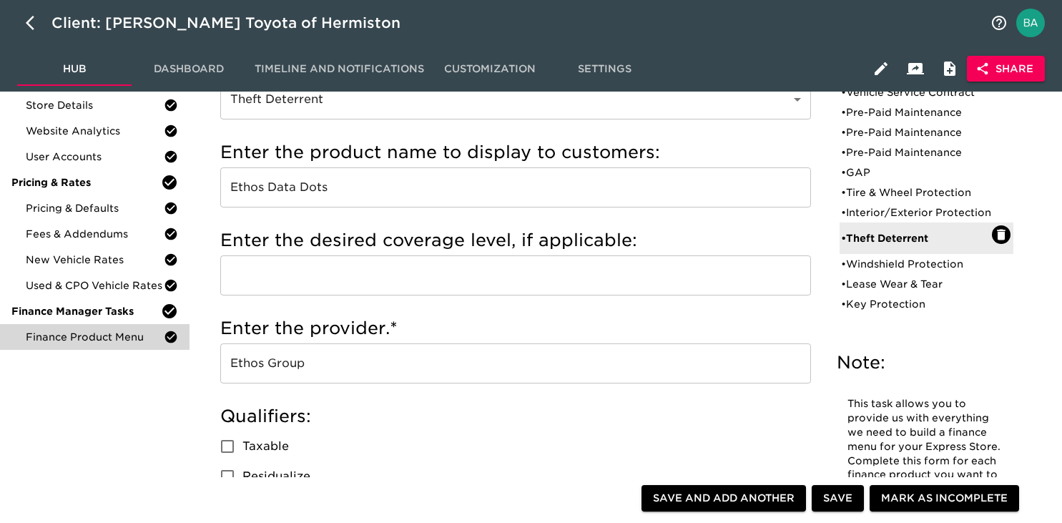
scroll to position [112, 0]
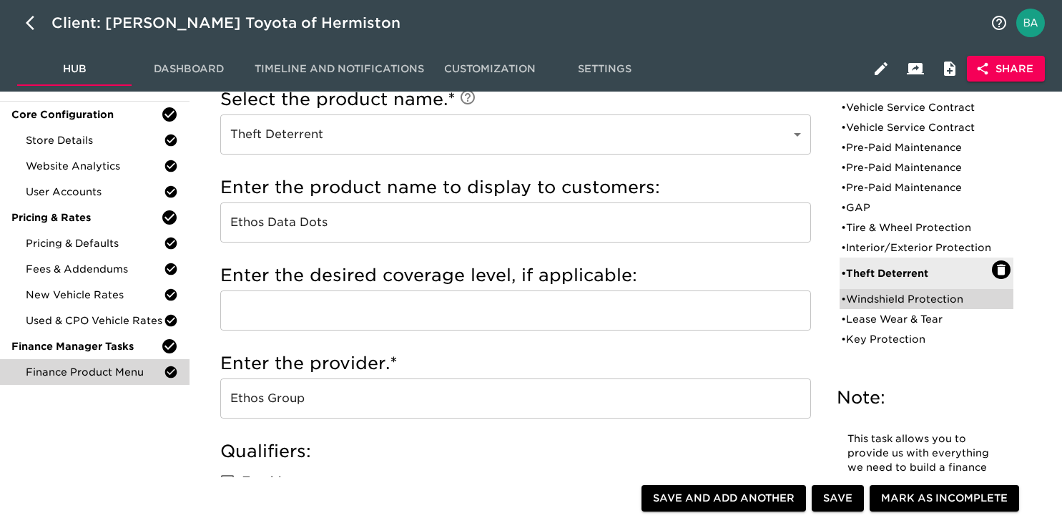
click at [876, 306] on div "• Windshield Protection" at bounding box center [916, 299] width 151 height 14
type input "Windshield Protection"
type input "Ethos Windshield"
radio input "true"
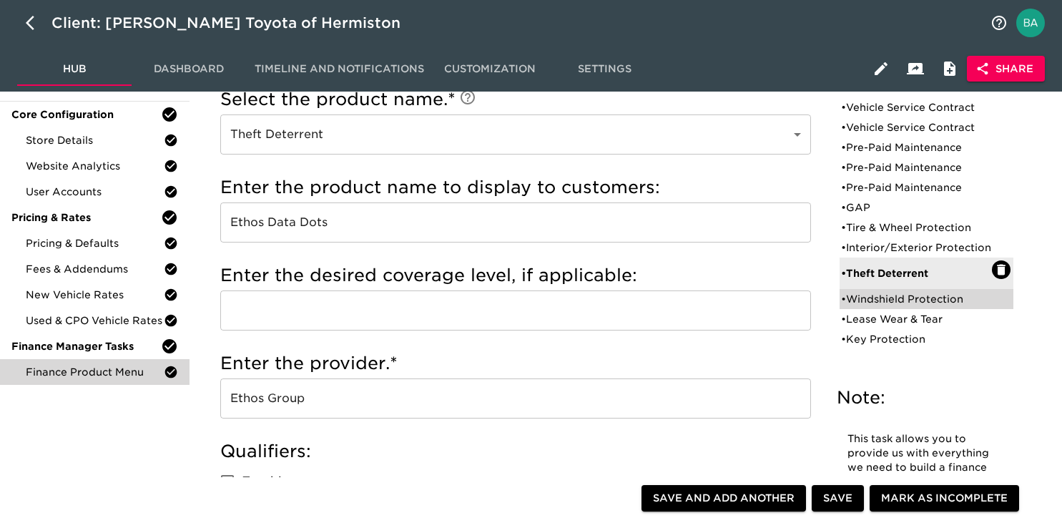
type input "1388"
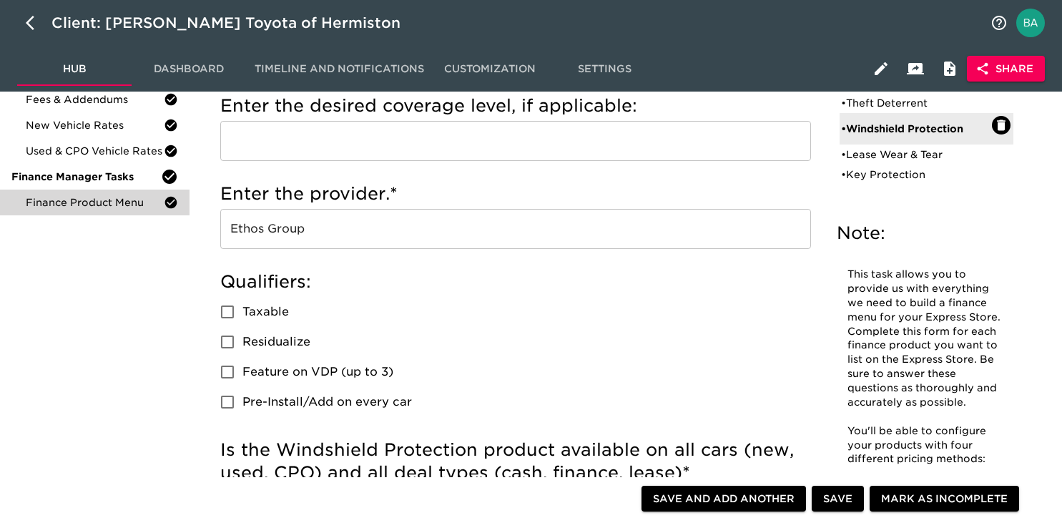
scroll to position [262, 0]
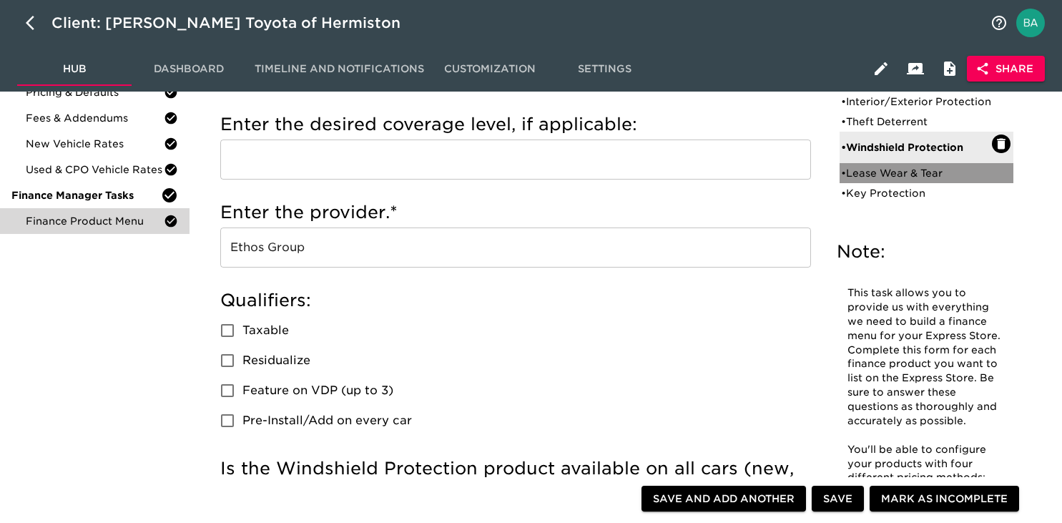
click at [871, 180] on div "• Lease Wear & Tear" at bounding box center [916, 173] width 151 height 14
type input "Lease Wear & Tear"
type input "Toyota Lease Wear"
type input "Toyota Financial Services"
radio input "false"
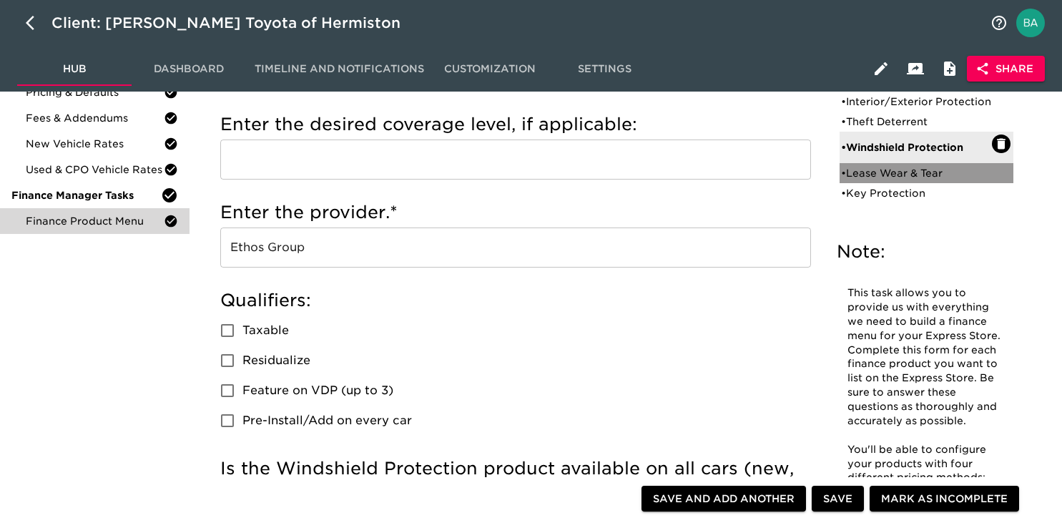
radio input "true"
checkbox input "true"
radio input "true"
type input "1495"
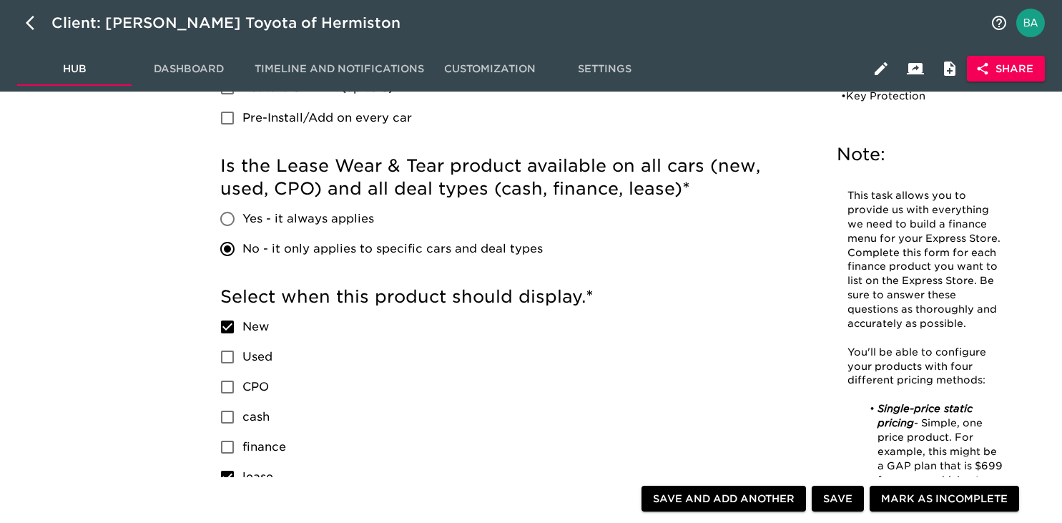
scroll to position [427, 0]
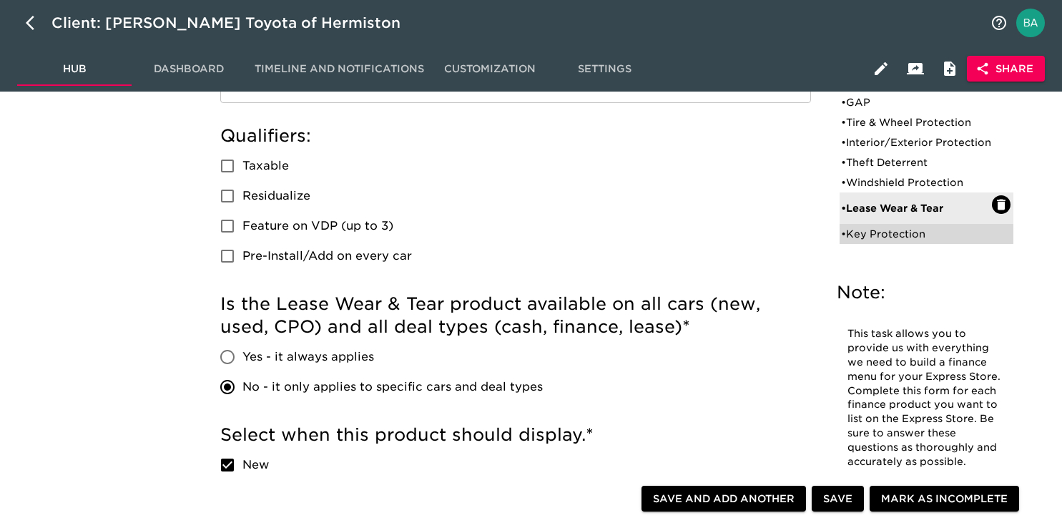
click at [885, 232] on div "• Key Protection" at bounding box center [916, 234] width 151 height 14
type input "Key Protection"
type input "Toyota Key Replacement"
radio input "true"
radio input "false"
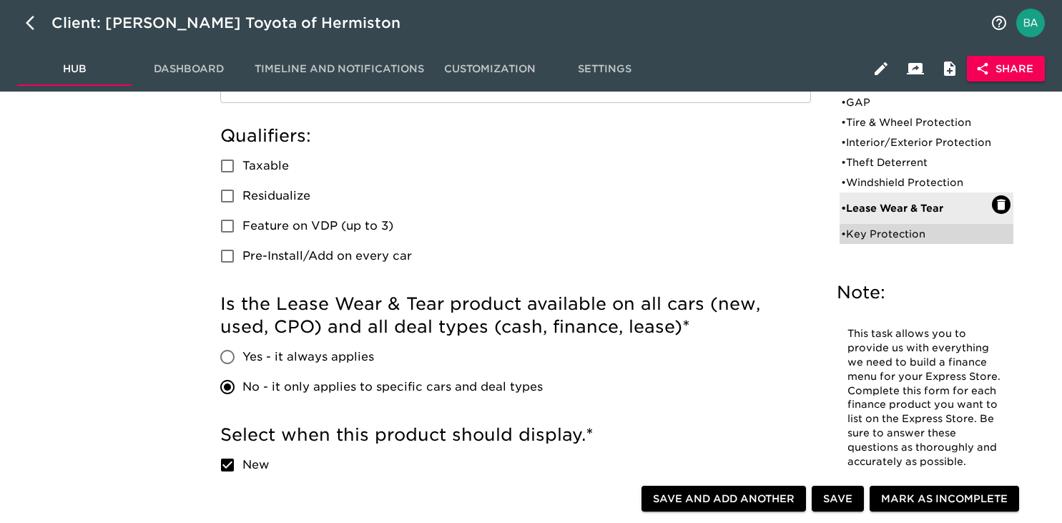
checkbox input "true"
checkbox input "false"
type input "449"
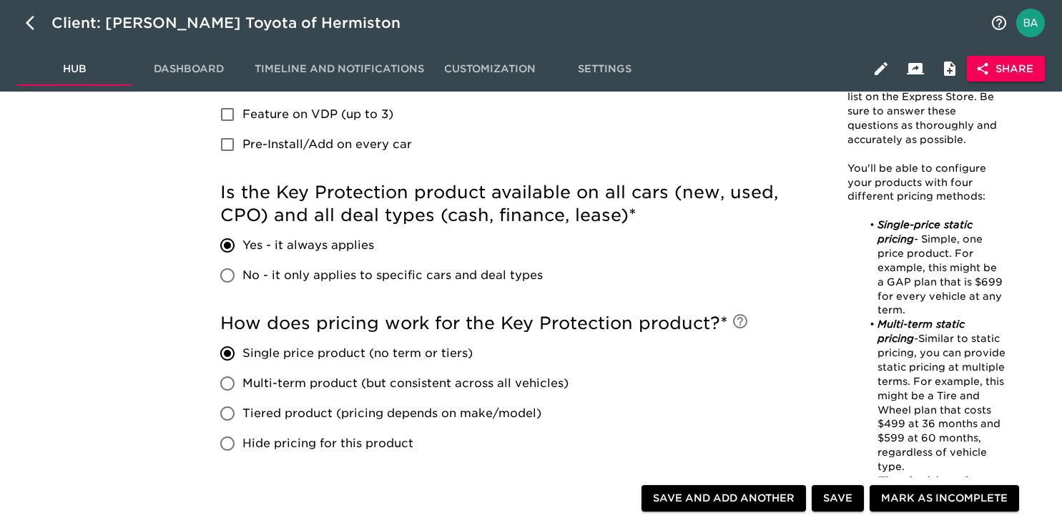
scroll to position [0, 0]
